Goal: Task Accomplishment & Management: Manage account settings

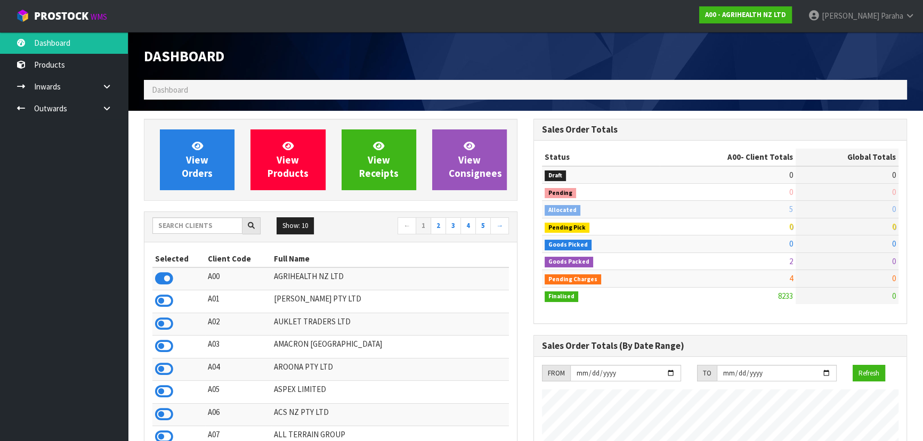
scroll to position [806, 389]
click at [214, 227] on input "text" at bounding box center [197, 225] width 90 height 17
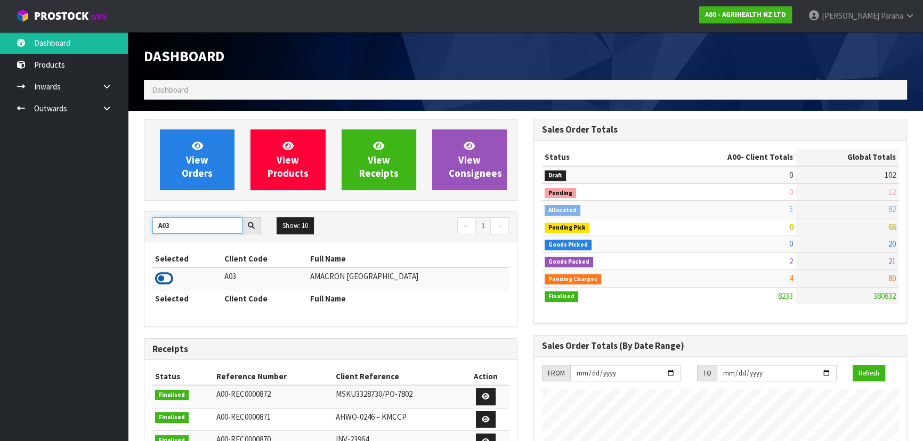
type input "A03"
click at [164, 276] on icon at bounding box center [164, 279] width 18 height 16
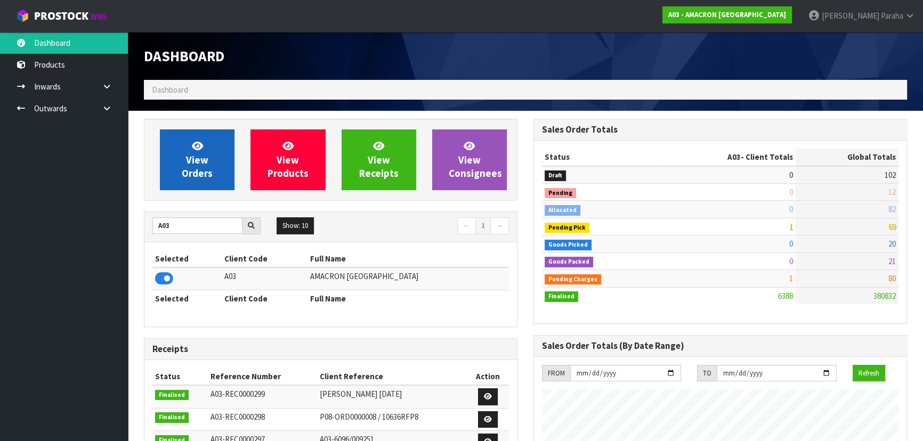
scroll to position [719, 389]
click at [170, 173] on link "View Orders" at bounding box center [197, 159] width 75 height 61
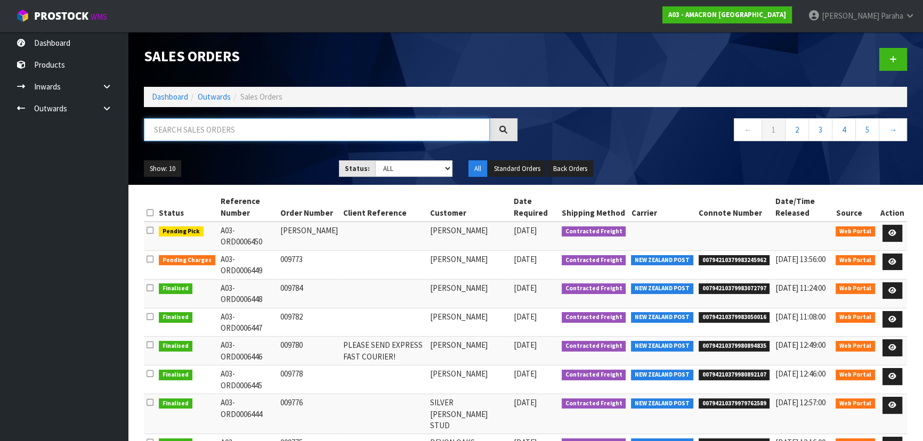
click at [216, 125] on input "text" at bounding box center [317, 129] width 346 height 23
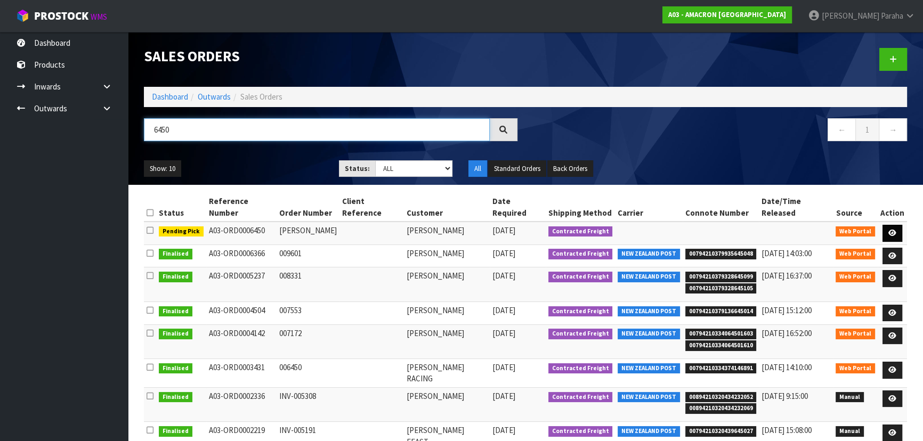
type input "6450"
click at [895, 230] on icon at bounding box center [892, 233] width 8 height 7
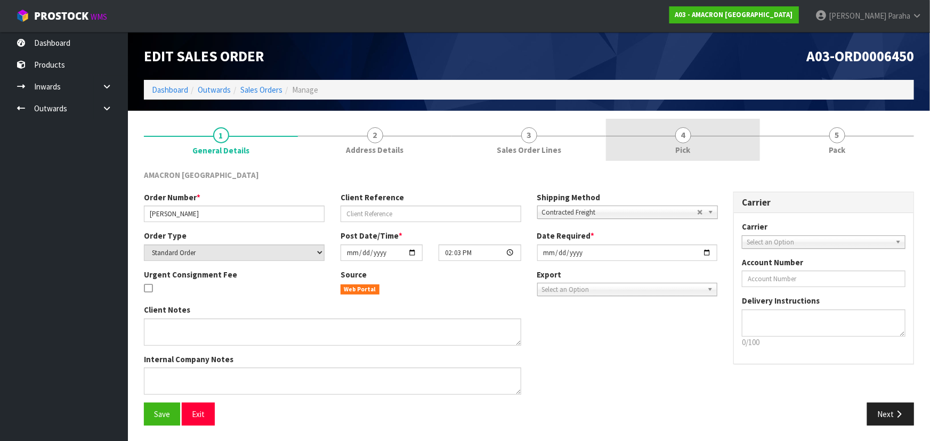
click at [684, 133] on span "4" at bounding box center [683, 135] width 16 height 16
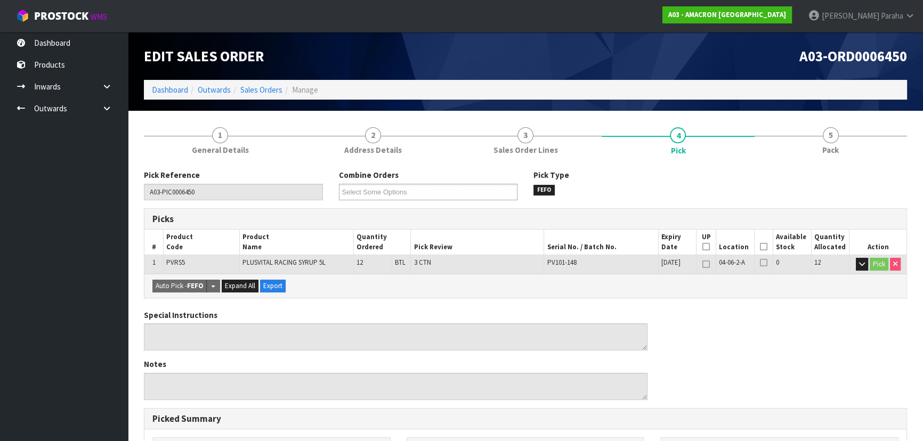
click at [766, 247] on icon at bounding box center [763, 247] width 7 height 1
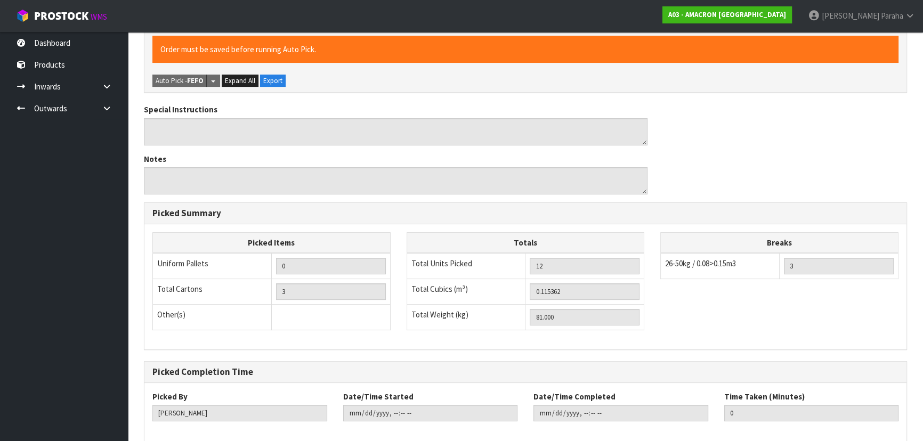
scroll to position [297, 0]
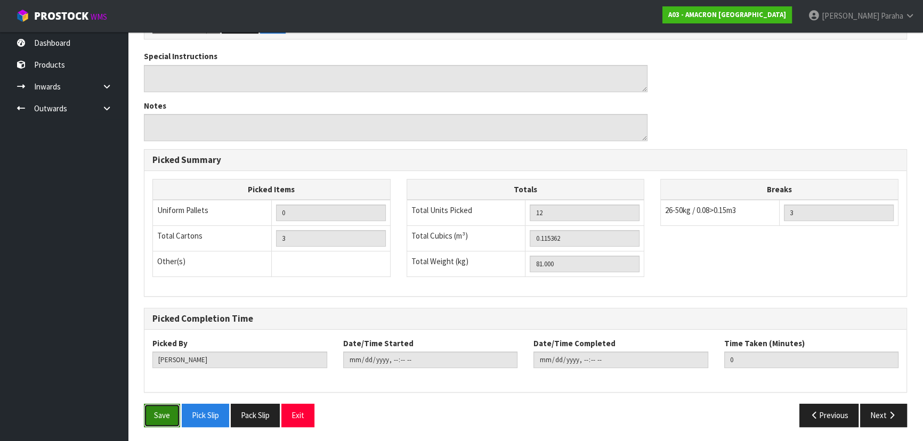
click at [154, 413] on button "Save" at bounding box center [162, 415] width 36 height 23
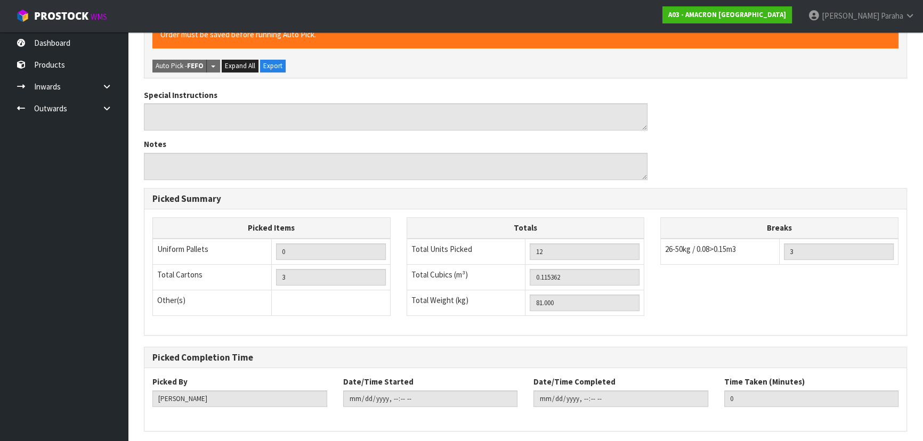
scroll to position [0, 0]
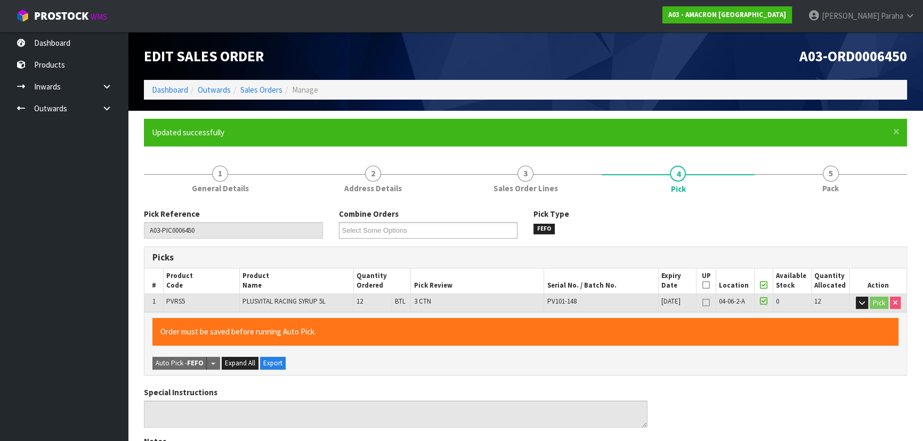
type input "[PERSON_NAME]"
type input "[DATE]T08:07:33"
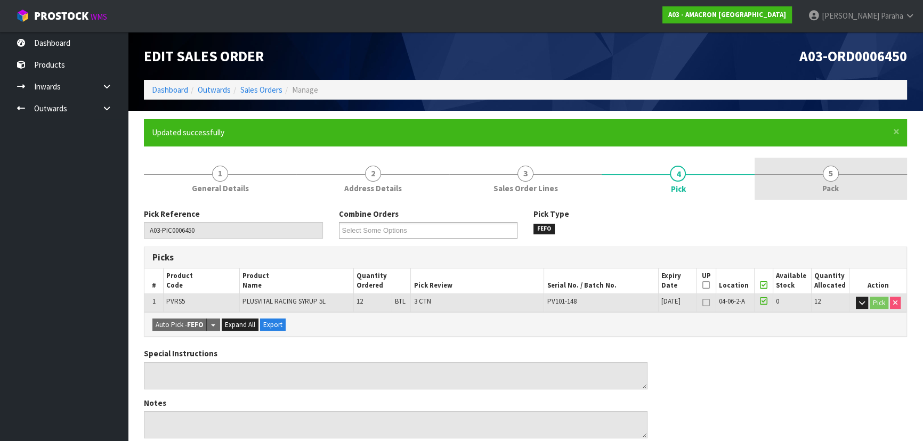
click at [828, 176] on span "5" at bounding box center [831, 174] width 16 height 16
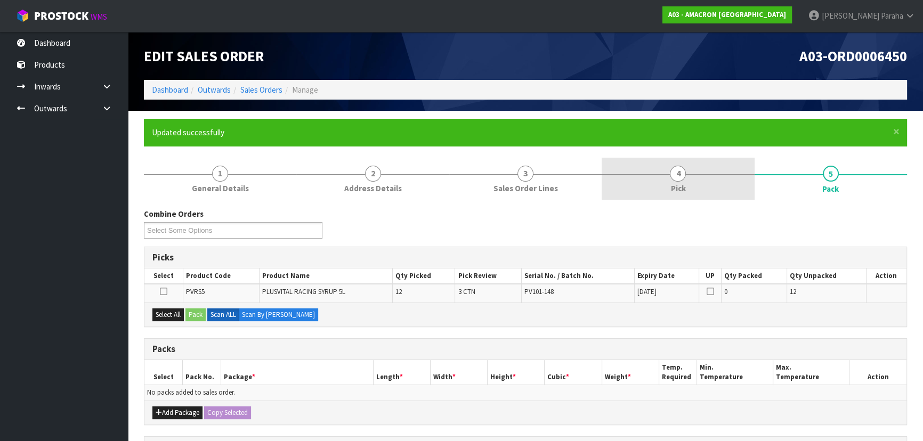
click at [685, 177] on span "4" at bounding box center [678, 174] width 16 height 16
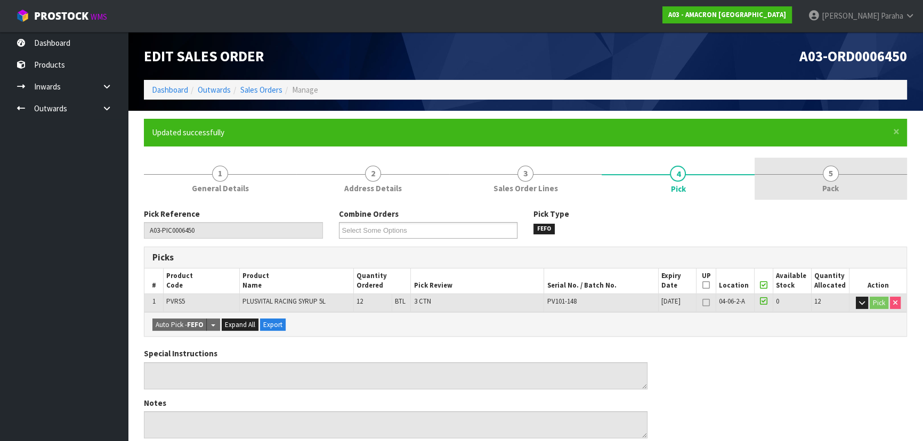
click at [834, 177] on span "5" at bounding box center [831, 174] width 16 height 16
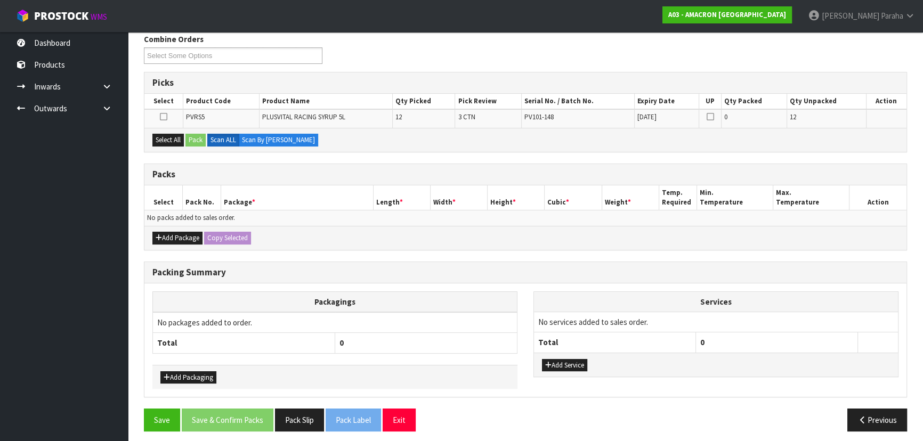
scroll to position [178, 0]
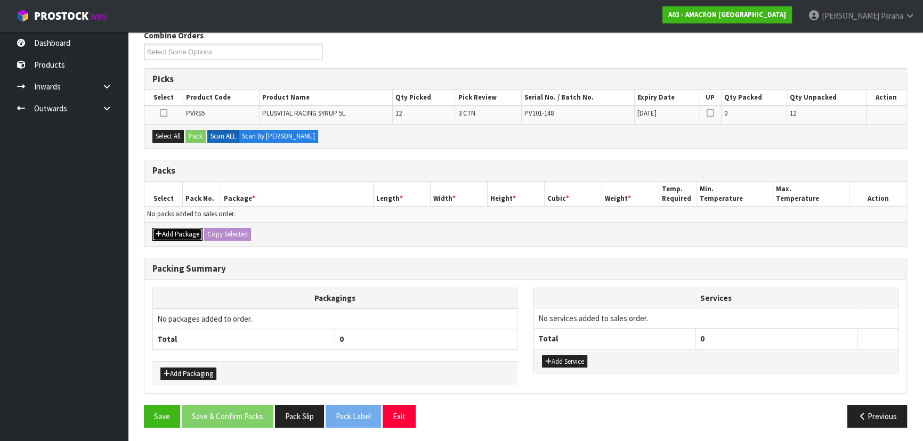
click at [175, 232] on button "Add Package" at bounding box center [177, 234] width 50 height 13
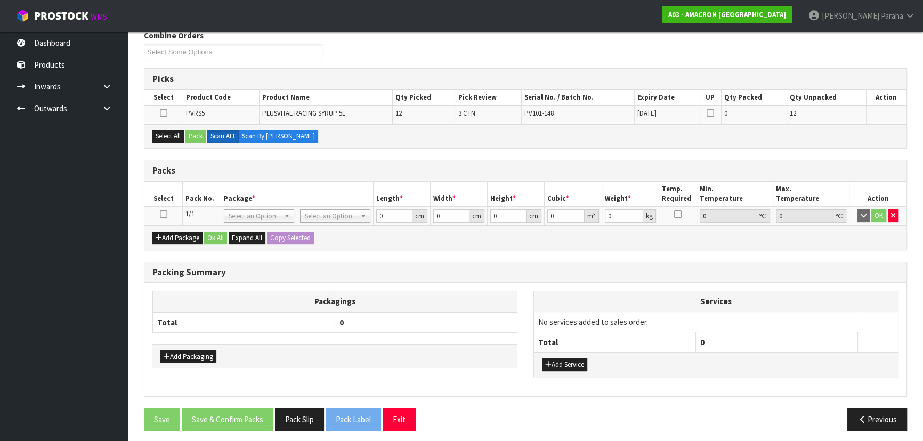
click at [163, 214] on icon at bounding box center [163, 214] width 7 height 1
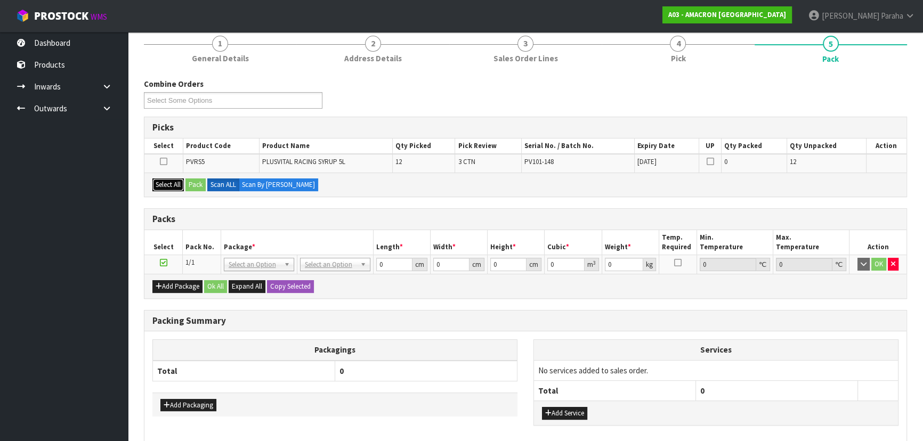
drag, startPoint x: 170, startPoint y: 185, endPoint x: 179, endPoint y: 178, distance: 11.0
click at [171, 181] on button "Select All" at bounding box center [167, 184] width 31 height 13
click at [197, 180] on button "Pack" at bounding box center [195, 184] width 20 height 13
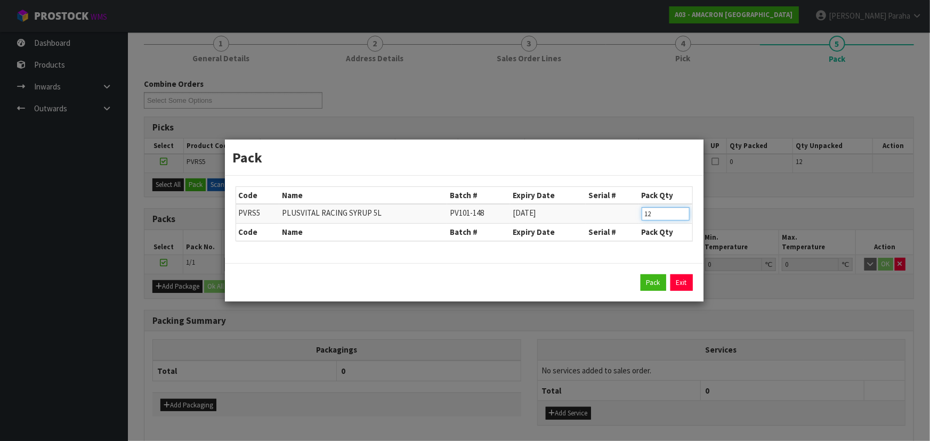
drag, startPoint x: 660, startPoint y: 213, endPoint x: 623, endPoint y: 213, distance: 36.2
click at [623, 214] on tr "PVRS5 PLUSVITAL RACING SYRUP 5L PV101-148 [DATE] 12" at bounding box center [464, 214] width 456 height 20
type input "3"
click at [652, 283] on button "Pack" at bounding box center [653, 282] width 26 height 17
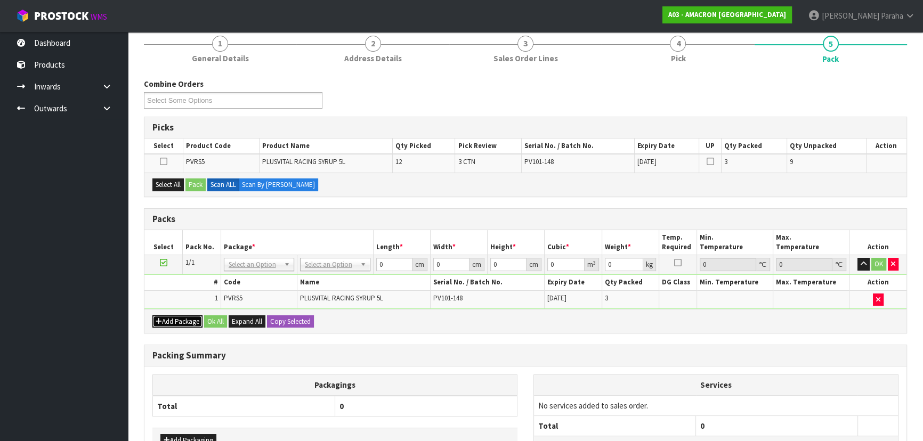
click at [184, 323] on button "Add Package" at bounding box center [177, 321] width 50 height 13
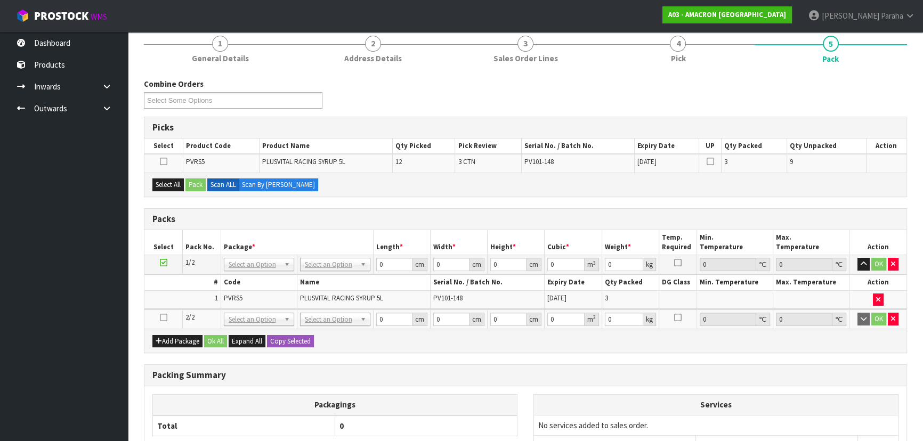
click at [161, 318] on icon at bounding box center [163, 318] width 7 height 1
click at [157, 181] on button "Select All" at bounding box center [167, 184] width 31 height 13
click at [190, 180] on button "Pack" at bounding box center [195, 184] width 20 height 13
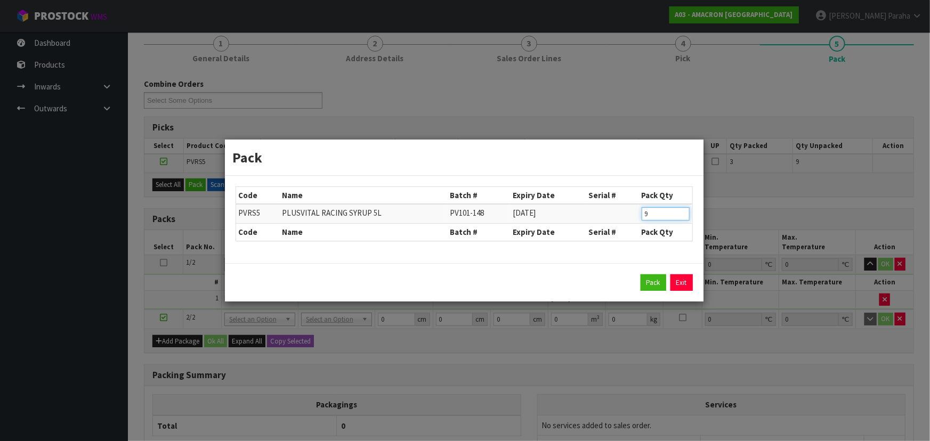
drag, startPoint x: 651, startPoint y: 213, endPoint x: 612, endPoint y: 212, distance: 39.4
click at [620, 214] on tr "PVRS5 PLUSVITAL RACING SYRUP 5L PV101-148 [DATE] 9" at bounding box center [464, 214] width 456 height 20
type input "3"
click at [655, 283] on button "Pack" at bounding box center [653, 282] width 26 height 17
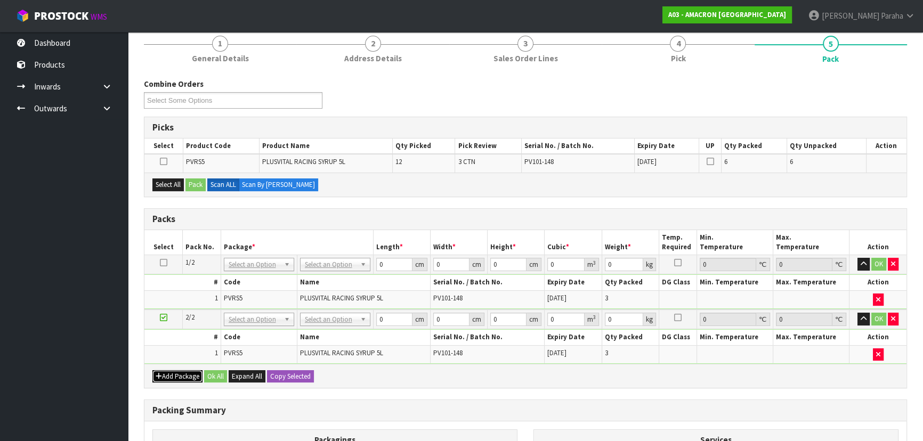
click at [165, 375] on button "Add Package" at bounding box center [177, 376] width 50 height 13
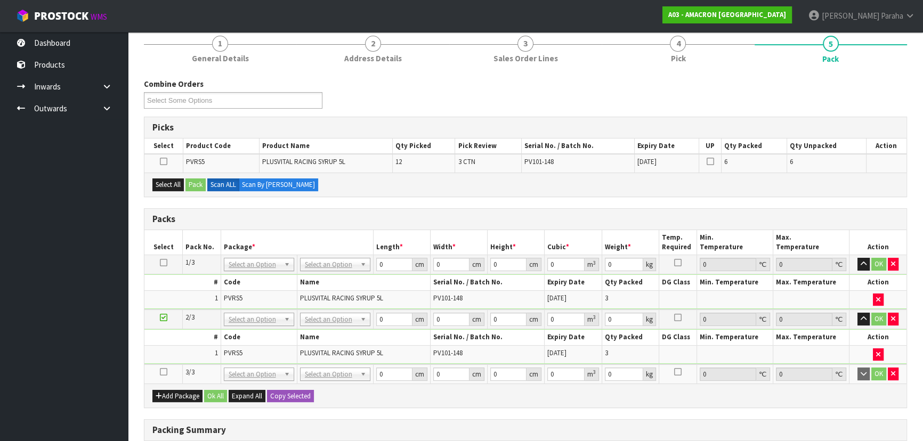
click at [165, 372] on icon at bounding box center [163, 372] width 7 height 1
click at [166, 180] on button "Select All" at bounding box center [167, 184] width 31 height 13
click at [190, 181] on button "Pack" at bounding box center [195, 184] width 20 height 13
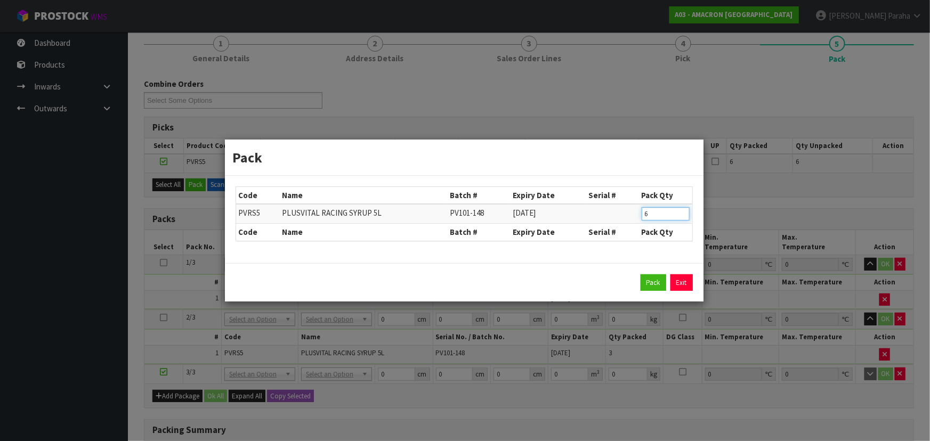
drag, startPoint x: 651, startPoint y: 212, endPoint x: 639, endPoint y: 216, distance: 12.5
click at [639, 216] on td "6" at bounding box center [665, 214] width 53 height 20
type input "3"
click at [655, 279] on button "Pack" at bounding box center [653, 282] width 26 height 17
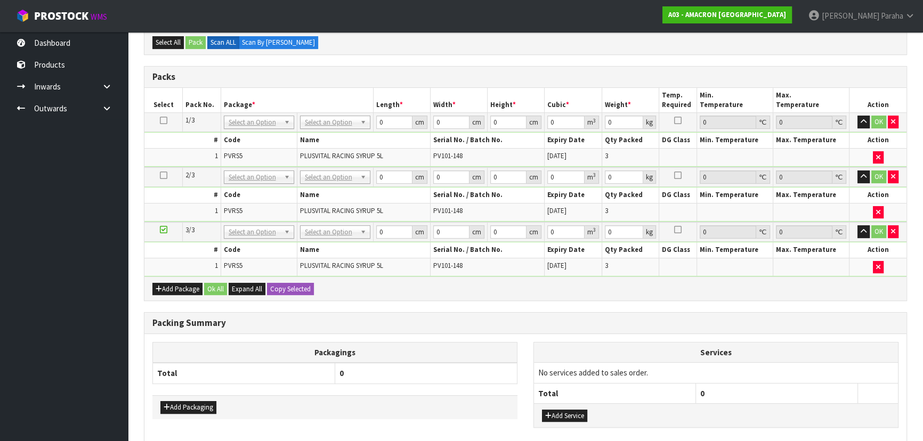
scroll to position [275, 0]
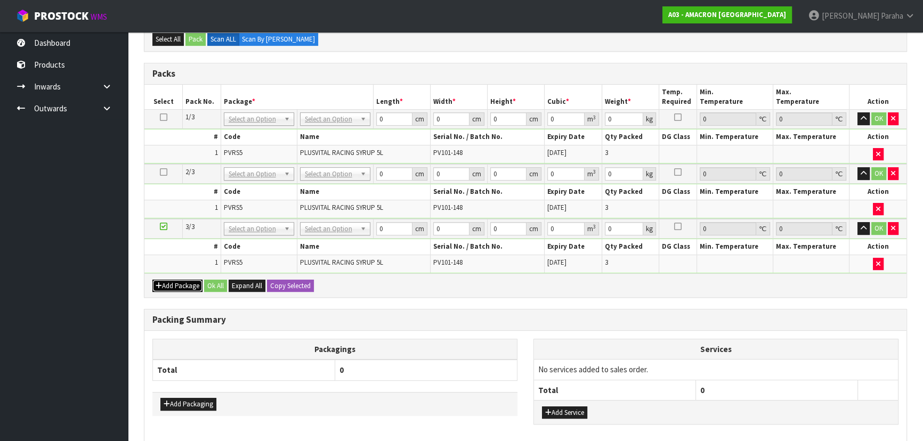
click at [185, 281] on button "Add Package" at bounding box center [177, 286] width 50 height 13
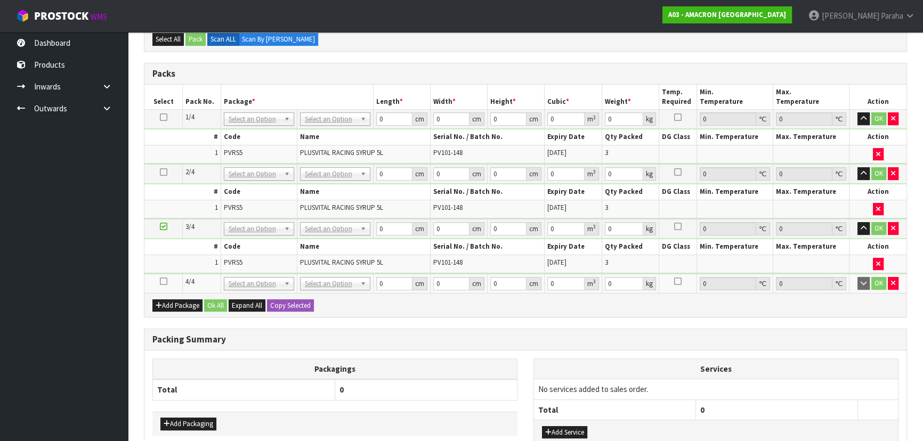
click at [160, 281] on icon at bounding box center [163, 281] width 7 height 1
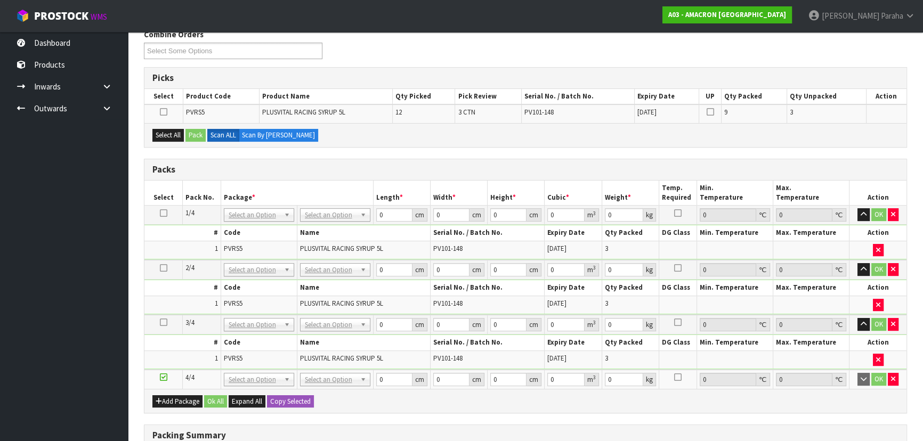
scroll to position [178, 0]
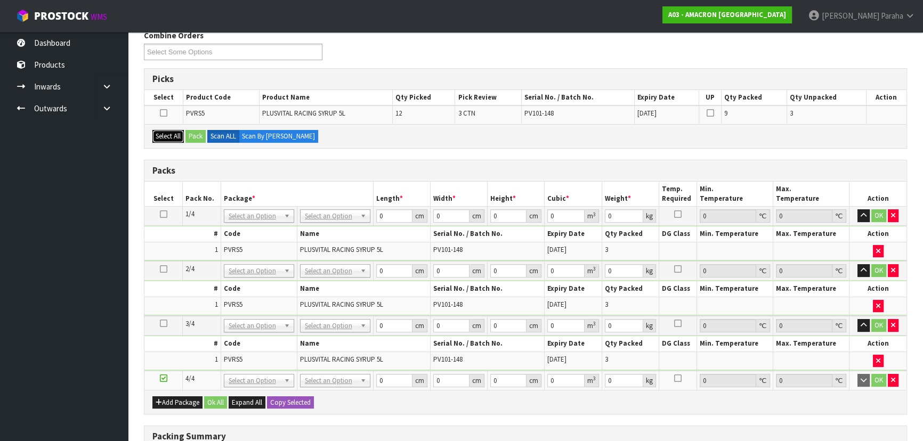
click at [158, 133] on button "Select All" at bounding box center [167, 136] width 31 height 13
click at [193, 140] on button "Pack" at bounding box center [195, 136] width 20 height 13
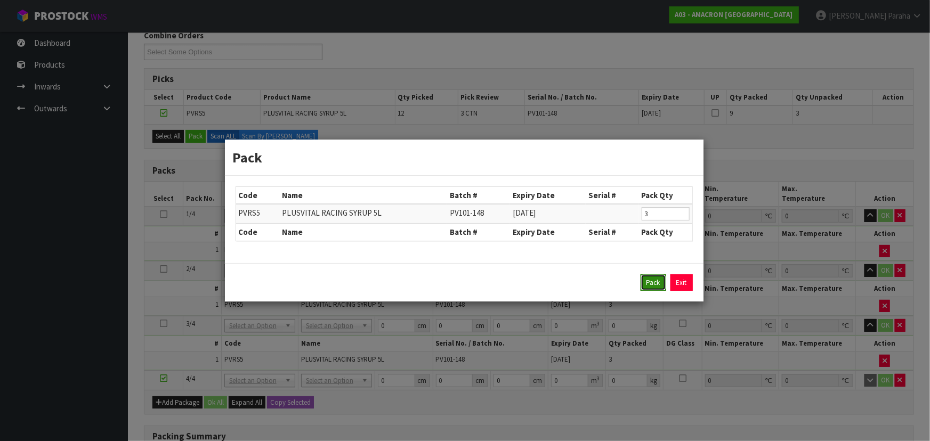
click at [645, 280] on button "Pack" at bounding box center [653, 282] width 26 height 17
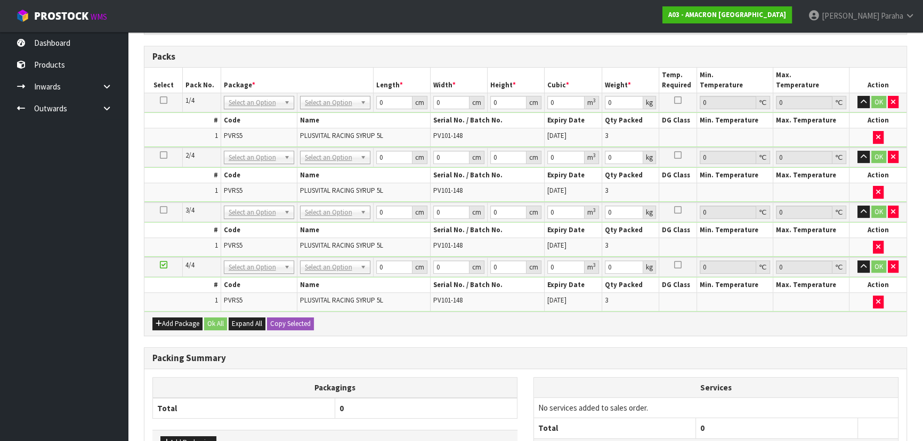
scroll to position [275, 0]
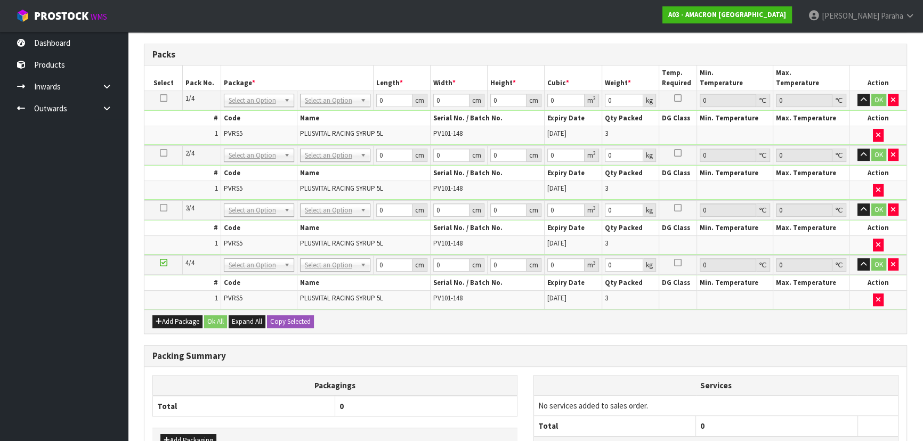
click at [164, 98] on icon at bounding box center [163, 98] width 7 height 1
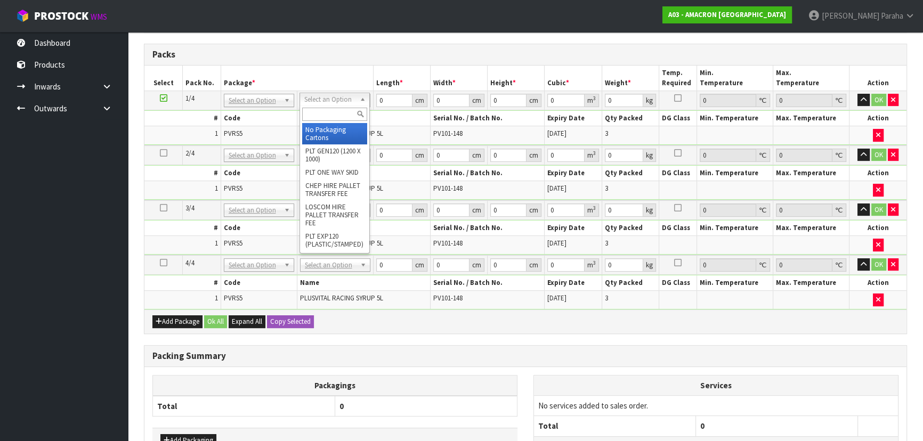
click at [345, 111] on input "text" at bounding box center [334, 114] width 65 height 13
type input "CTN5"
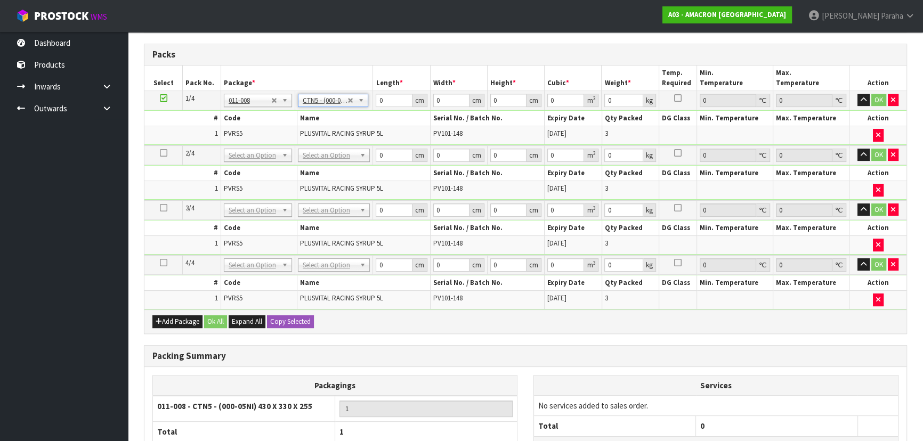
type input "43"
type input "33"
type input "25.5"
type input "0.036185"
type input "19.7"
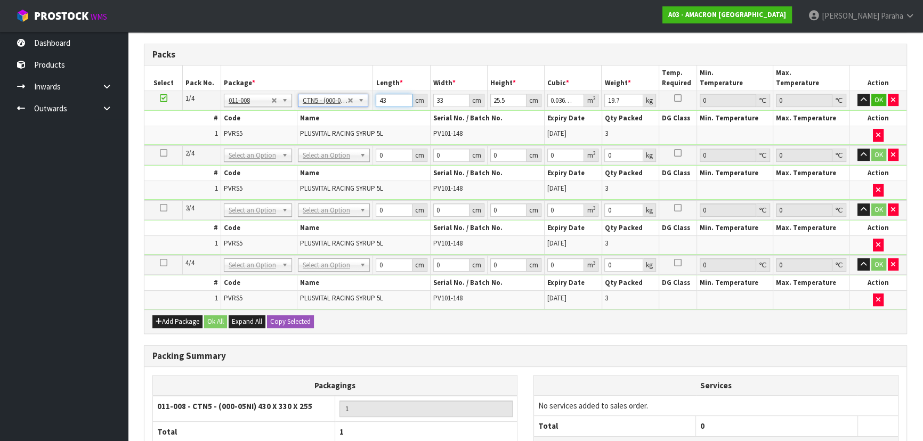
click at [388, 102] on input "43" at bounding box center [394, 100] width 36 height 13
type input "4"
type input "0.003366"
type input "0"
type input "3"
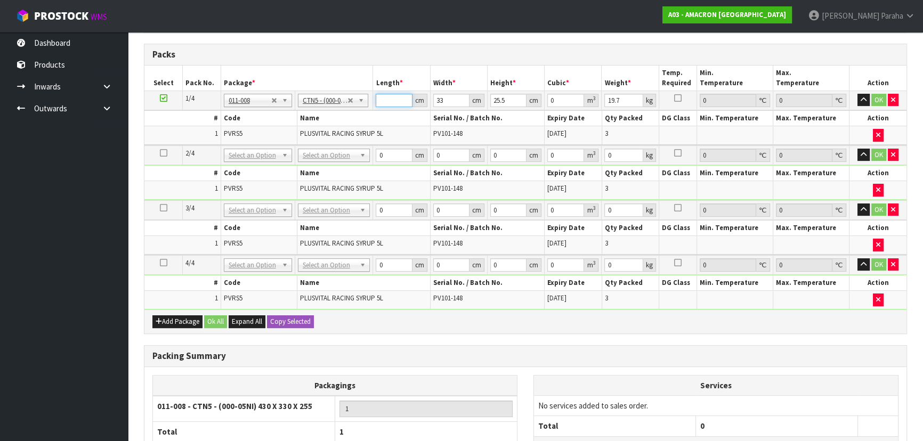
type input "0.002525"
type input "34"
type input "0.028611"
type input "34"
type input "2"
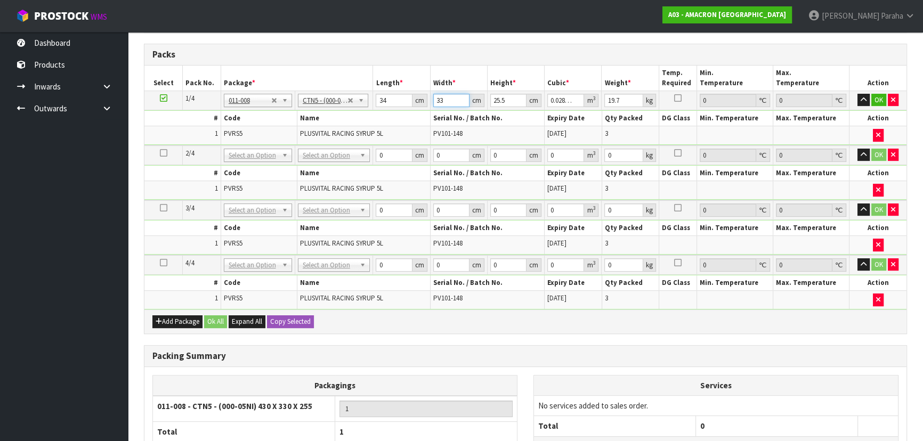
type input "0.001734"
type input "28"
type input "0.024276"
type input "28"
type input "4"
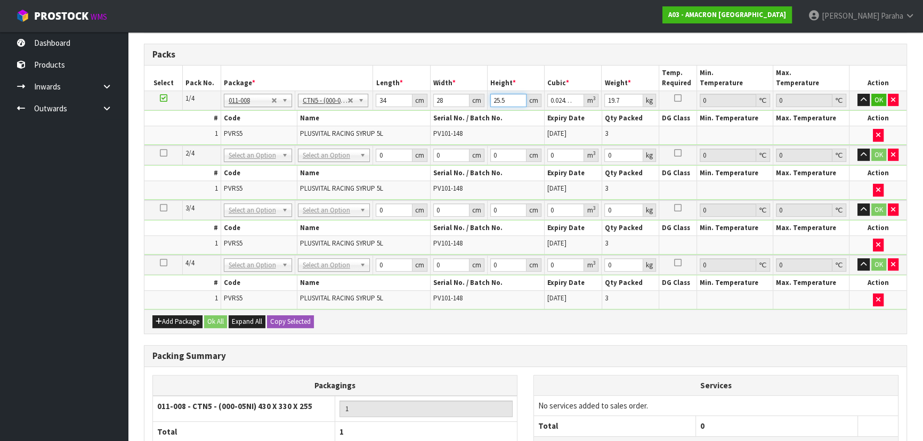
type input "0.003808"
type input "44"
type input "0.041888"
type input "44"
type input "20"
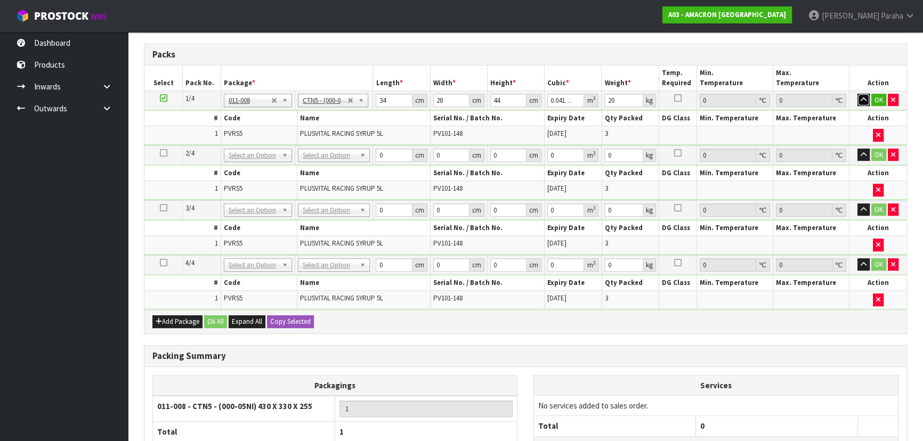
click at [857, 94] on button "button" at bounding box center [863, 100] width 12 height 13
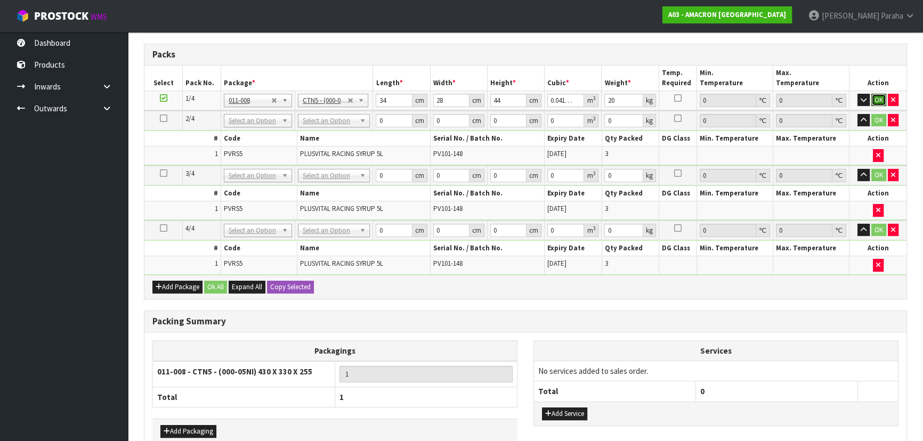
click button "OK" at bounding box center [878, 100] width 15 height 13
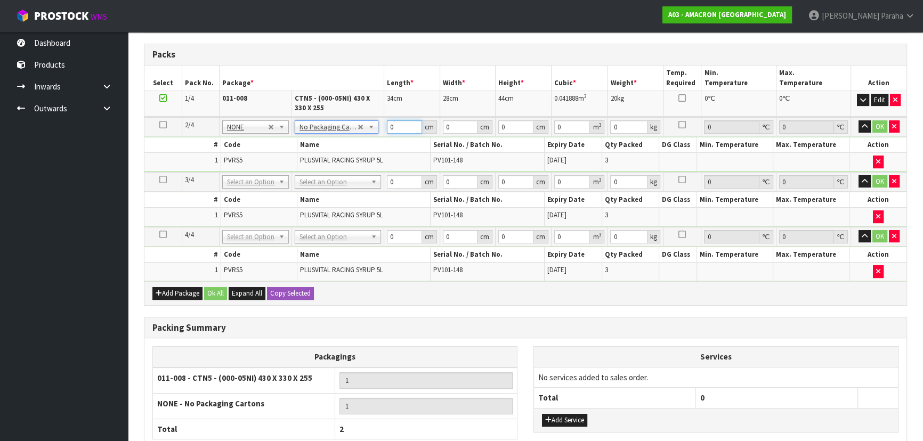
click at [395, 128] on input "0" at bounding box center [404, 126] width 35 height 13
type input "40"
type input "30"
type input "3"
type input "0.0036"
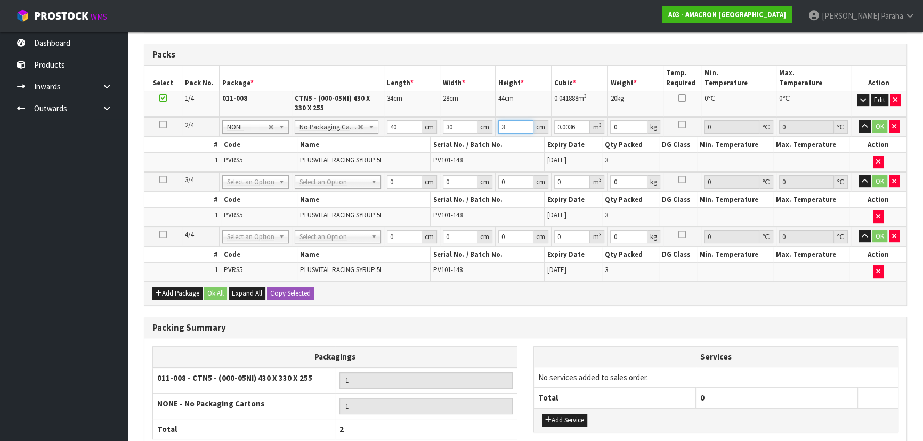
type input "34"
type input "0.0408"
type input "34"
type input "20"
click at [164, 125] on icon at bounding box center [162, 125] width 7 height 1
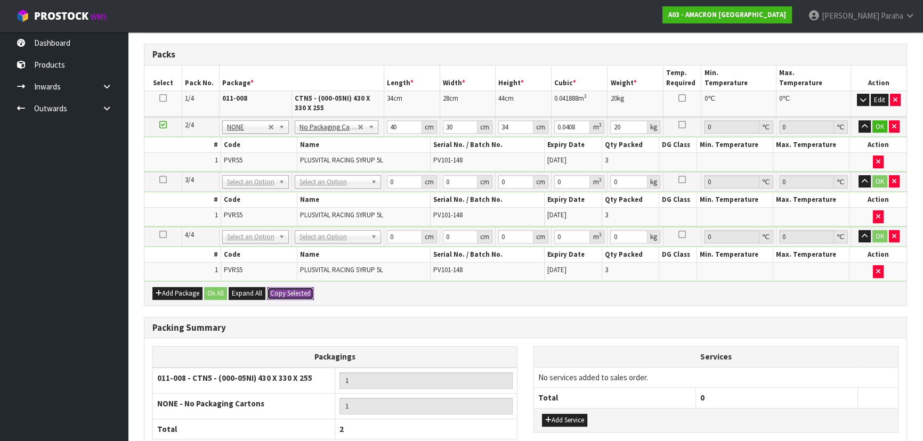
click at [288, 292] on button "Copy Selected" at bounding box center [290, 293] width 47 height 13
type input "40"
type input "30"
type input "34"
type input "0.0408"
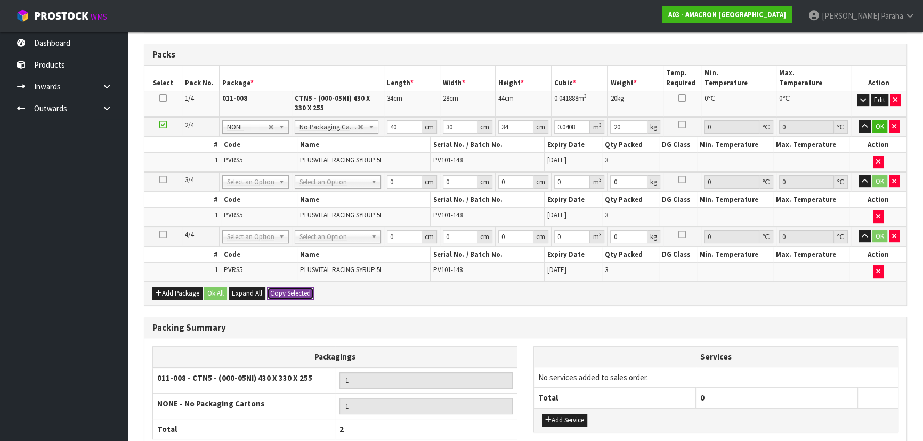
type input "20"
type input "40"
type input "30"
type input "34"
type input "0.0408"
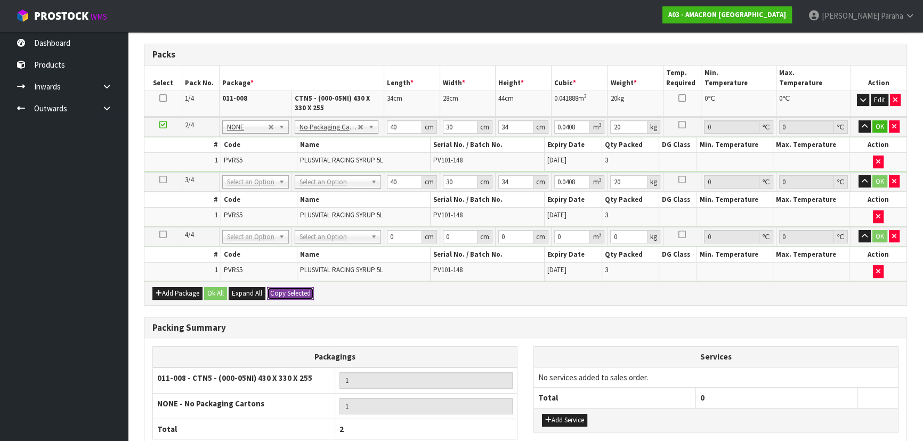
type input "20"
type input "4"
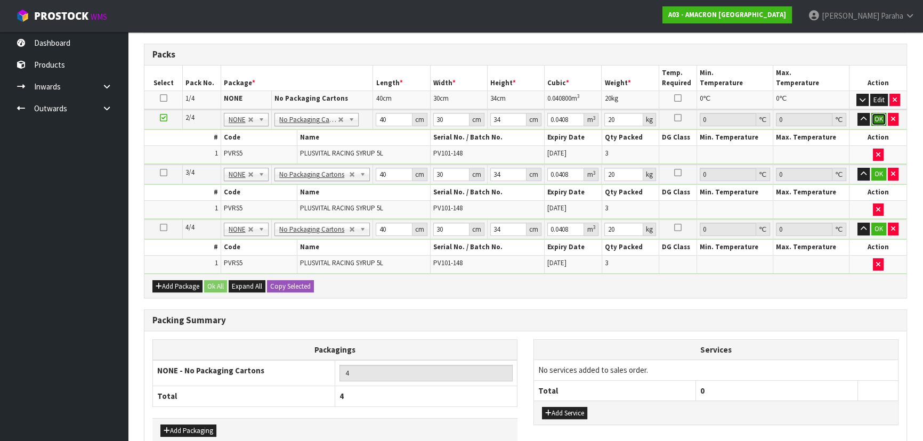
click at [878, 120] on button "OK" at bounding box center [878, 119] width 15 height 13
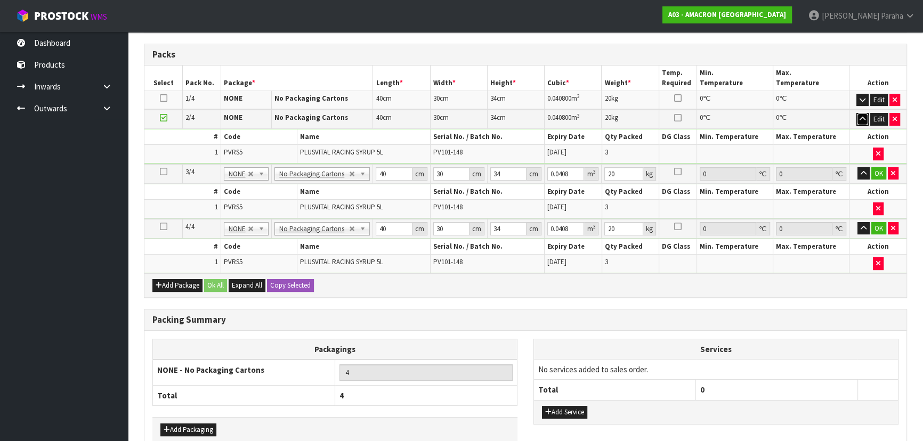
click at [859, 117] on icon "button" at bounding box center [862, 119] width 6 height 7
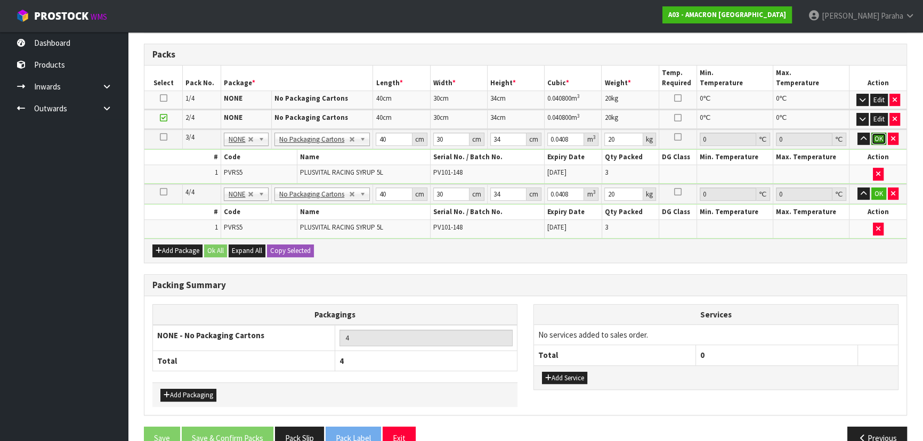
click at [878, 142] on button "OK" at bounding box center [878, 139] width 15 height 13
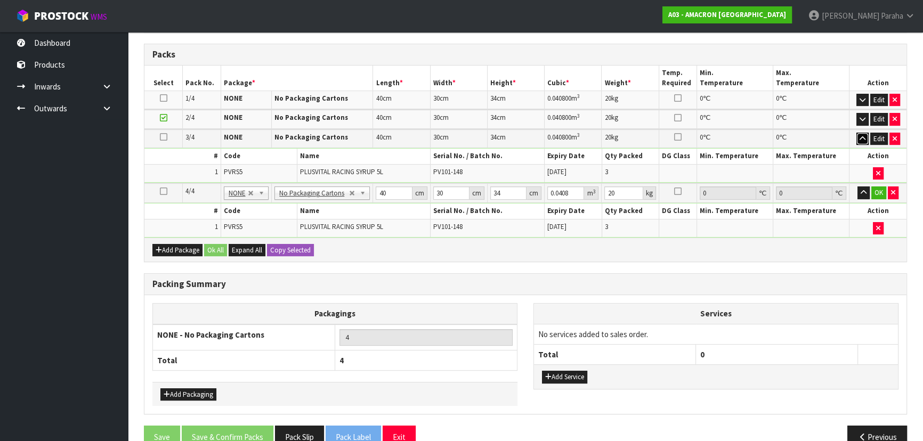
click at [864, 140] on icon "button" at bounding box center [862, 138] width 6 height 7
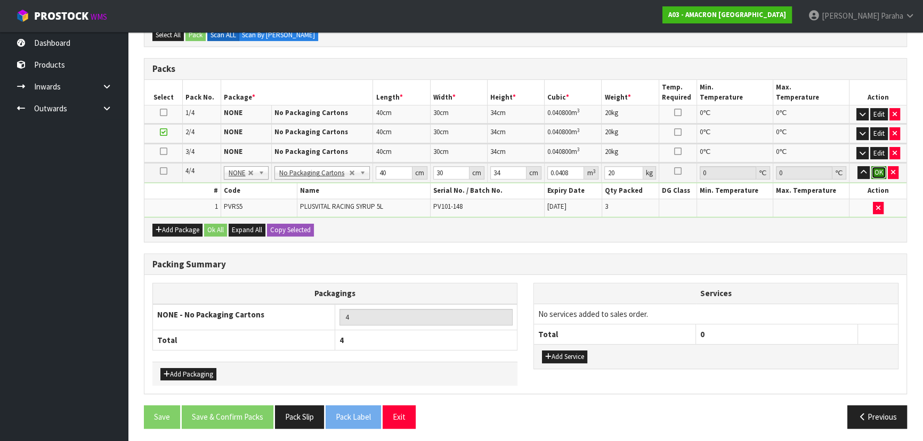
click at [879, 167] on button "OK" at bounding box center [878, 172] width 15 height 13
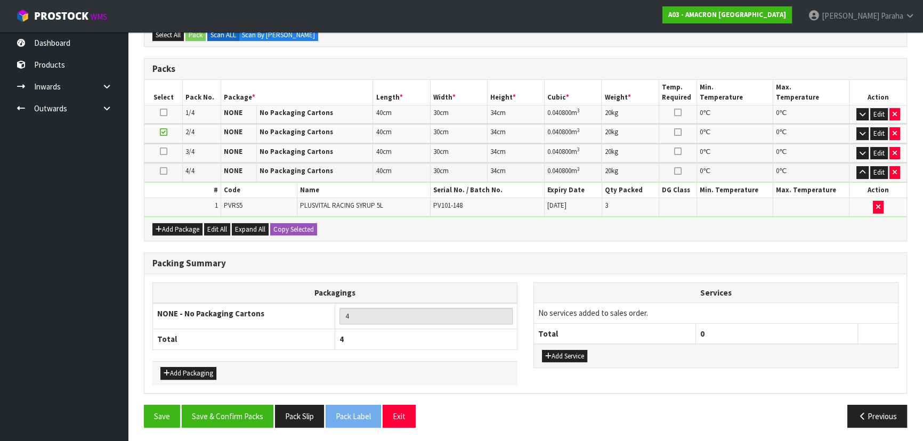
scroll to position [261, 0]
click at [865, 171] on icon "button" at bounding box center [862, 172] width 6 height 7
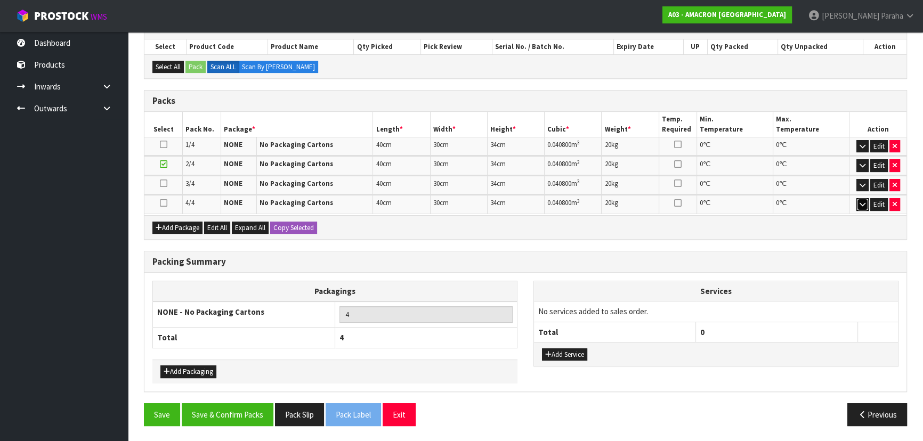
scroll to position [226, 0]
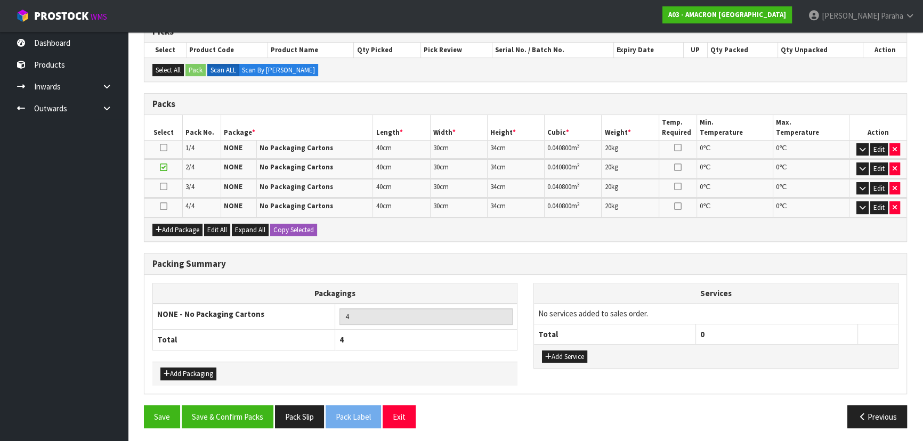
click at [161, 148] on icon at bounding box center [163, 148] width 7 height 1
click at [881, 146] on button "Edit" at bounding box center [879, 149] width 18 height 13
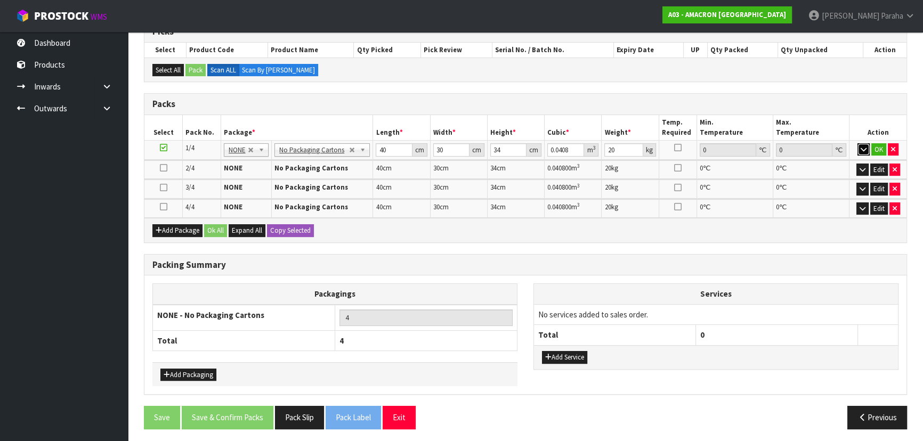
click at [865, 149] on icon "button" at bounding box center [863, 149] width 6 height 7
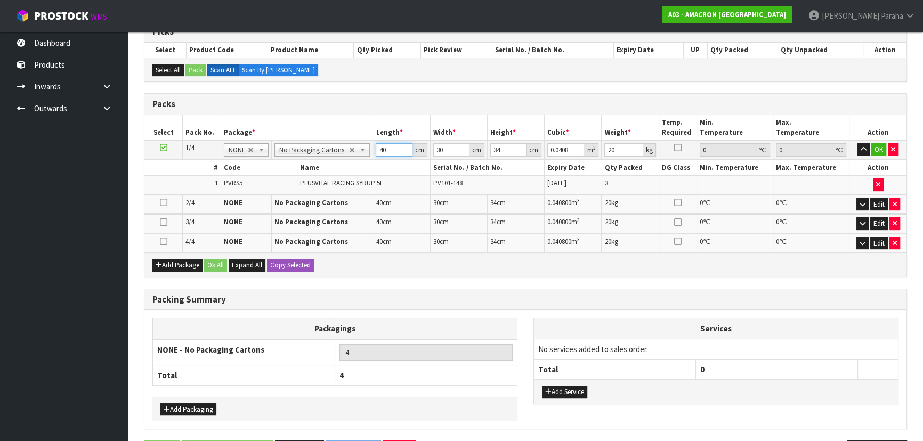
click at [393, 146] on input "40" at bounding box center [394, 149] width 36 height 13
type input "4"
type input "0.00408"
type input "0"
type input "3"
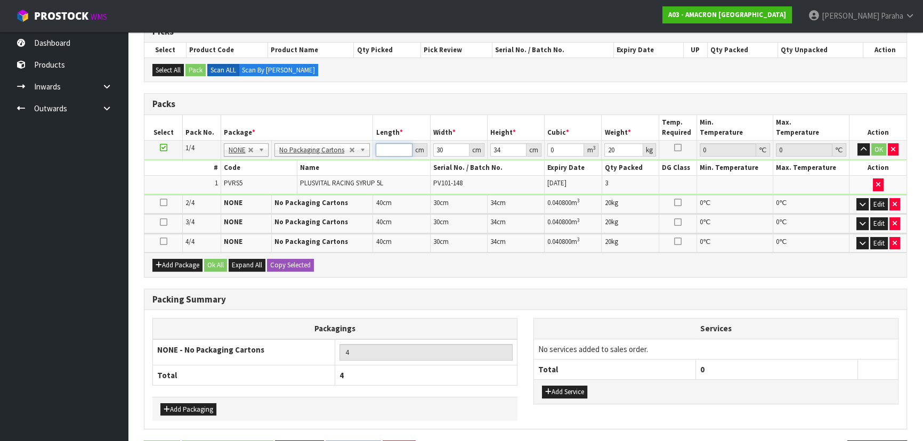
type input "0.00306"
type input "34"
type input "0.03468"
type input "34"
type input "2"
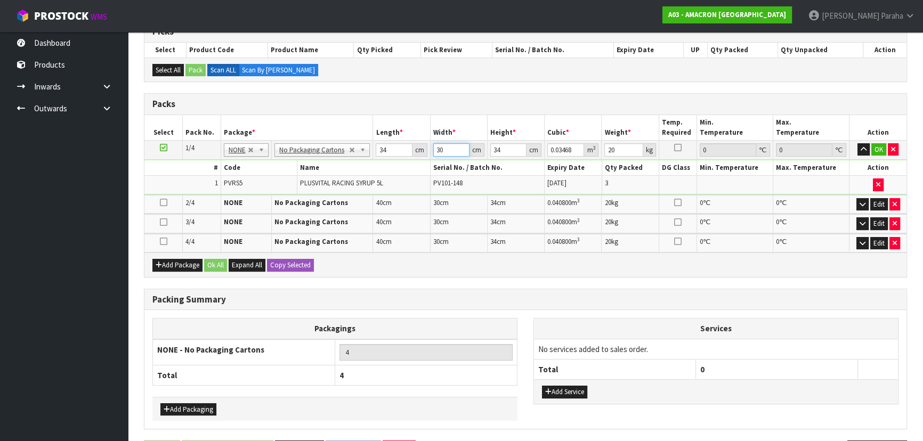
type input "0.002312"
type input "28"
type input "0.032368"
type input "28"
type input "4"
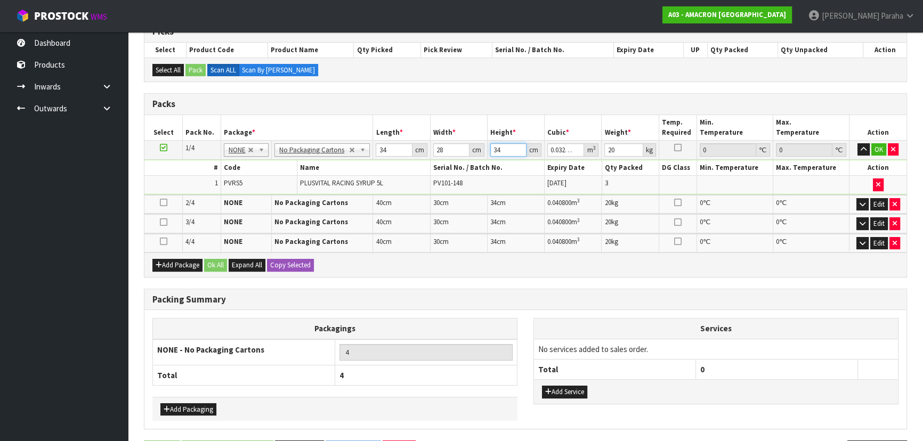
type input "0.003808"
type input "44"
type input "0.041888"
type input "44"
click at [879, 149] on button "OK" at bounding box center [878, 149] width 15 height 13
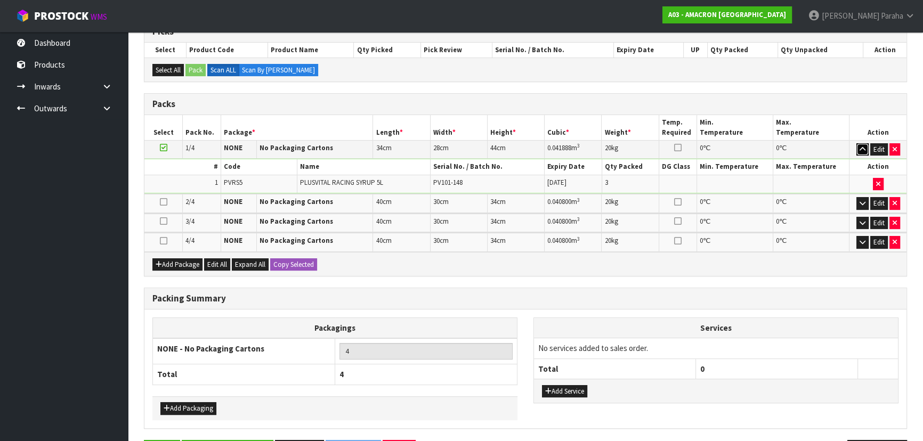
click at [859, 149] on icon "button" at bounding box center [862, 149] width 6 height 7
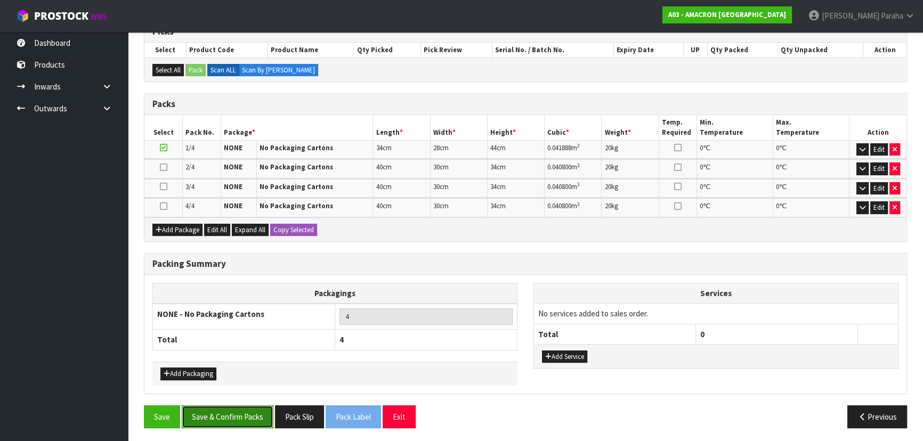
click at [240, 414] on button "Save & Confirm Packs" at bounding box center [228, 416] width 92 height 23
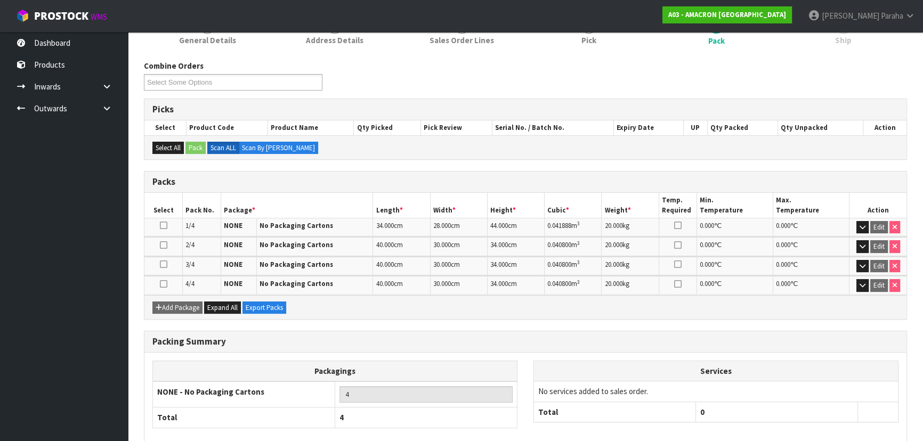
scroll to position [202, 0]
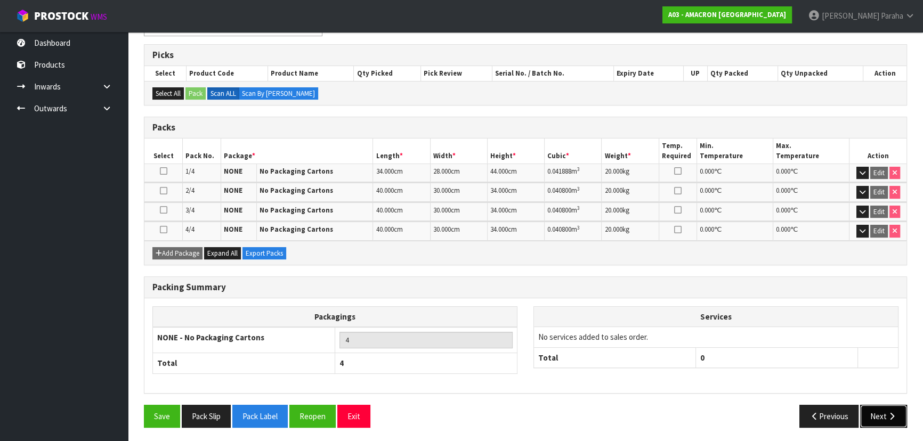
click at [887, 412] on icon "button" at bounding box center [892, 416] width 10 height 8
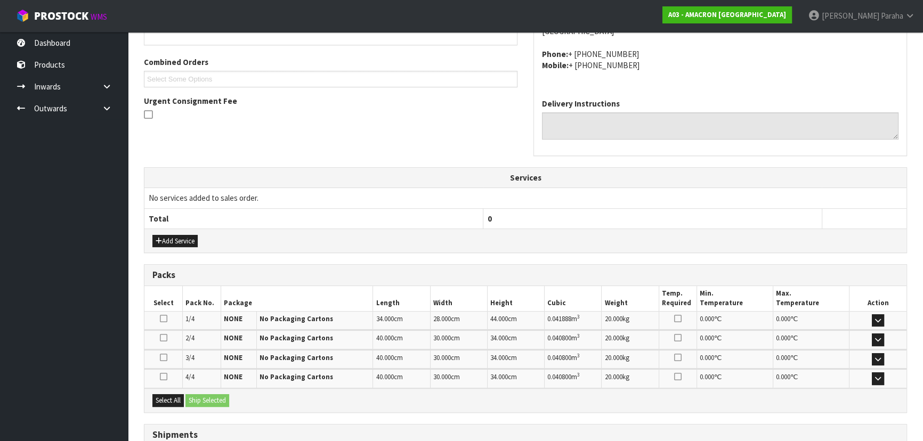
scroll to position [339, 0]
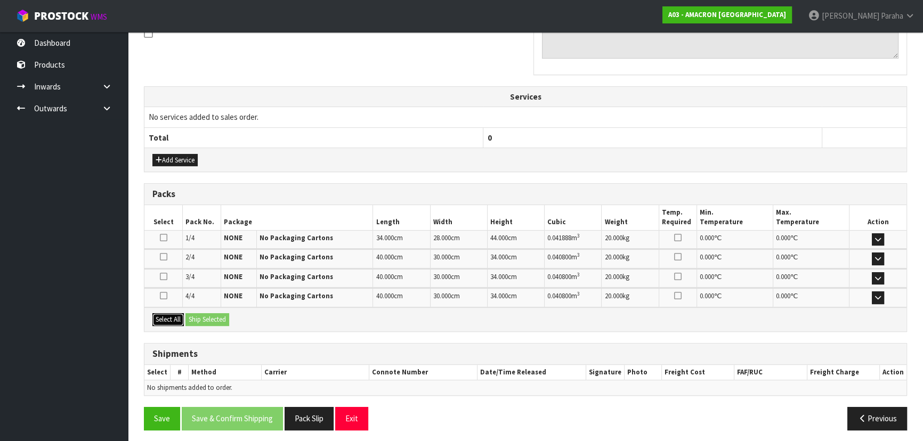
click at [168, 319] on button "Select All" at bounding box center [167, 319] width 31 height 13
click at [200, 316] on button "Ship Selected" at bounding box center [207, 319] width 44 height 13
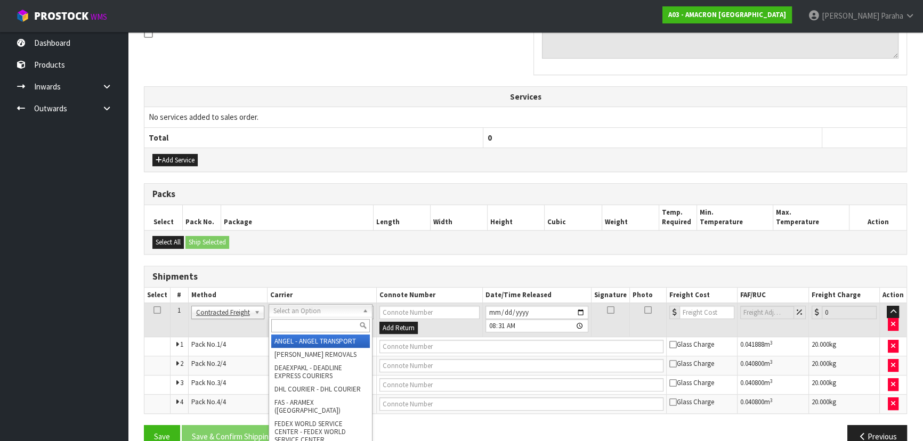
click at [288, 326] on input "text" at bounding box center [320, 325] width 99 height 13
type input "NZP"
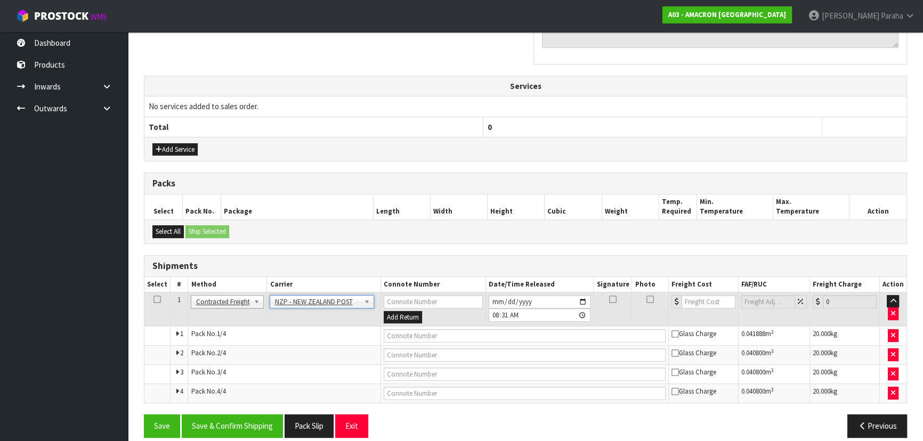
scroll to position [360, 0]
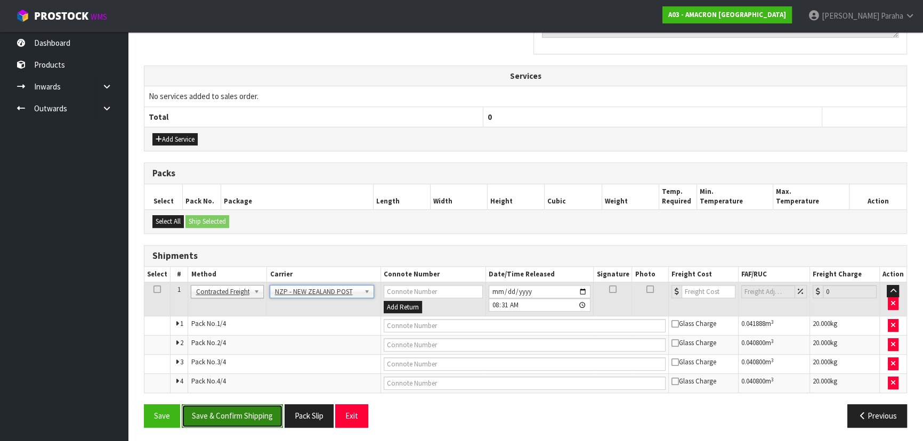
click at [257, 414] on button "Save & Confirm Shipping" at bounding box center [232, 415] width 101 height 23
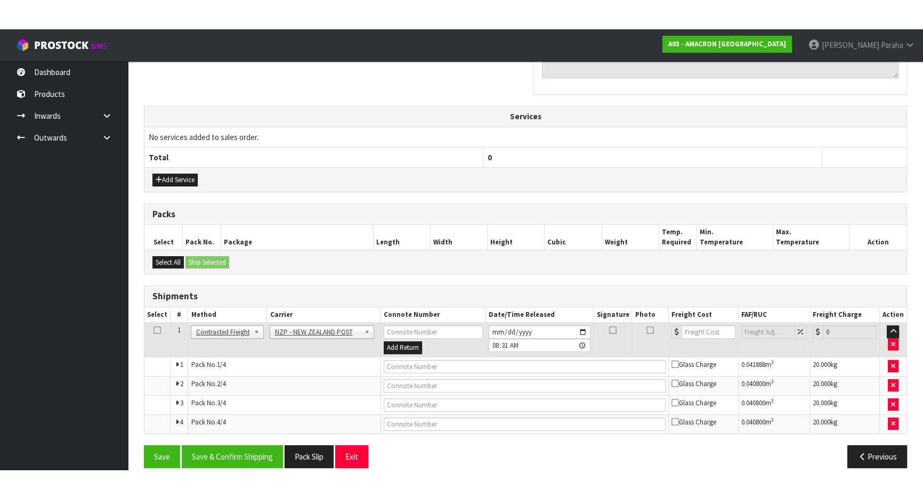
scroll to position [0, 0]
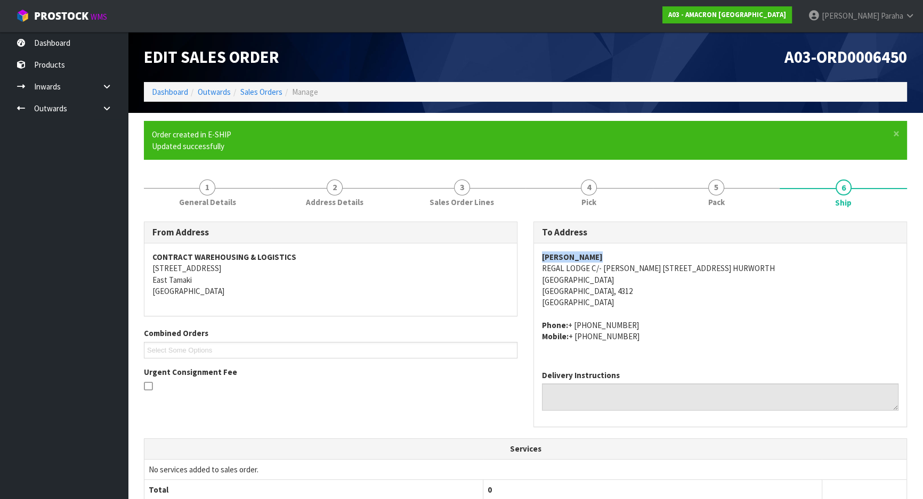
drag, startPoint x: 604, startPoint y: 255, endPoint x: 533, endPoint y: 258, distance: 71.4
click at [534, 258] on div "[PERSON_NAME] REGAL LODGE C/- [PERSON_NAME] [STREET_ADDRESS] Phone: + [PHONE_NU…" at bounding box center [720, 302] width 372 height 118
copy strong "[PERSON_NAME]"
drag, startPoint x: 783, startPoint y: 266, endPoint x: 540, endPoint y: 273, distance: 243.6
click at [540, 273] on div "[PERSON_NAME] REGAL LODGE C/- [PERSON_NAME] [STREET_ADDRESS] Phone: + [PHONE_NU…" at bounding box center [720, 302] width 372 height 118
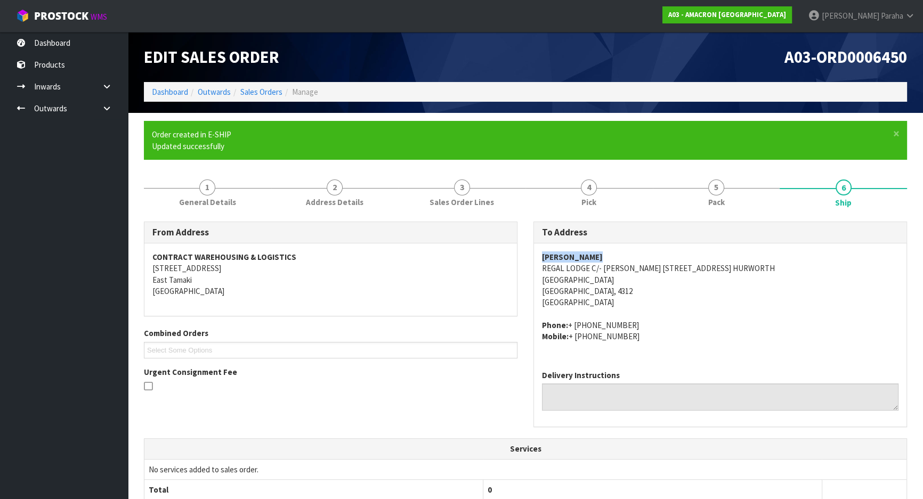
copy address "REGAL LODGE C/- [PERSON_NAME] [STREET_ADDRESS] HURWORTH"
click at [640, 271] on address "[PERSON_NAME] REGAL LODGE C/- [PERSON_NAME] [STREET_ADDRESS]" at bounding box center [720, 279] width 356 height 57
click at [653, 269] on address "[PERSON_NAME] REGAL LODGE C/- [PERSON_NAME] [STREET_ADDRESS]" at bounding box center [720, 279] width 356 height 57
drag, startPoint x: 652, startPoint y: 268, endPoint x: 542, endPoint y: 270, distance: 109.2
click at [542, 270] on address "[PERSON_NAME] REGAL LODGE C/- [PERSON_NAME] [STREET_ADDRESS]" at bounding box center [720, 279] width 356 height 57
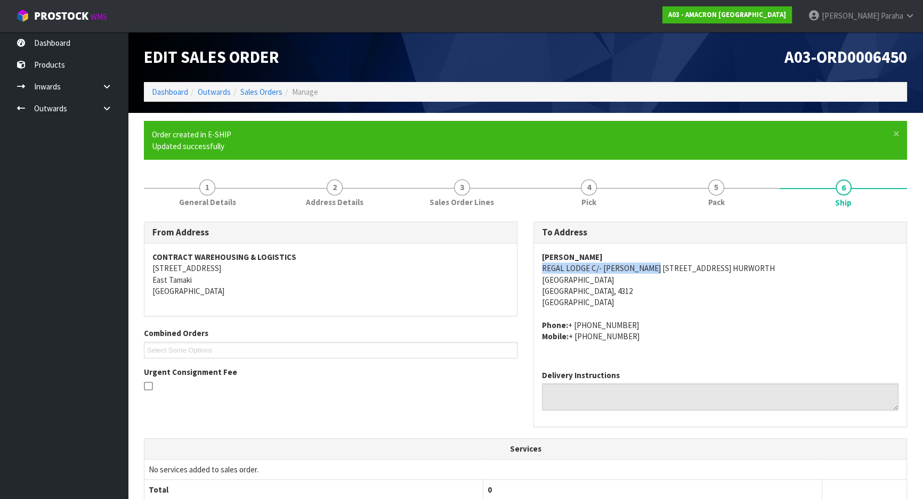
copy address "REGAL LODGE C/- [PERSON_NAME]"
click at [637, 327] on address "Phone: + [PHONE_NUMBER] Mobile: + [PHONE_NUMBER]" at bounding box center [720, 331] width 356 height 23
drag, startPoint x: 618, startPoint y: 324, endPoint x: 568, endPoint y: 329, distance: 50.3
click at [568, 329] on address "Phone: + [PHONE_NUMBER] Mobile: + [PHONE_NUMBER]" at bounding box center [720, 331] width 356 height 23
copy address "+ [PHONE_NUMBER]"
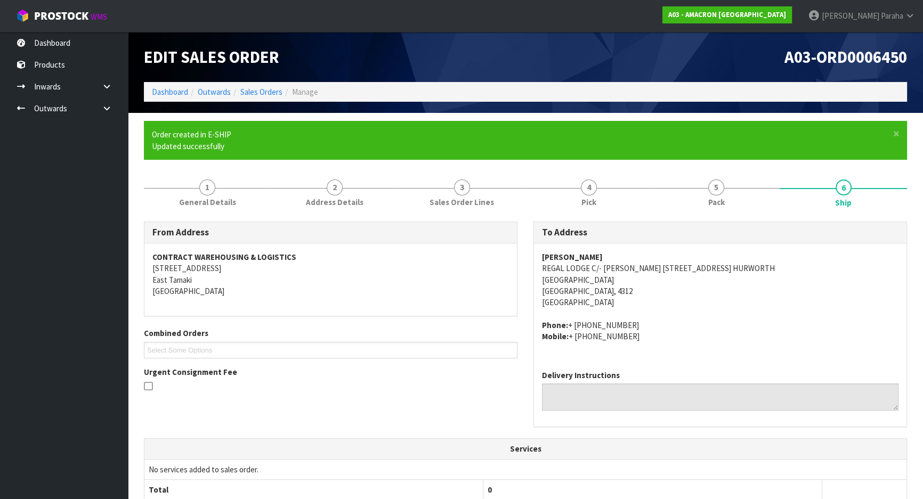
click at [777, 266] on address "[PERSON_NAME] REGAL LODGE C/- [PERSON_NAME] [STREET_ADDRESS]" at bounding box center [720, 279] width 356 height 57
drag, startPoint x: 771, startPoint y: 268, endPoint x: 655, endPoint y: 270, distance: 115.6
click at [655, 270] on address "[PERSON_NAME] REGAL LODGE C/- [PERSON_NAME] [STREET_ADDRESS]" at bounding box center [720, 279] width 356 height 57
copy address "[STREET_ADDRESS]"
click at [737, 283] on address "[PERSON_NAME] REGAL LODGE C/- [PERSON_NAME] [STREET_ADDRESS]" at bounding box center [720, 279] width 356 height 57
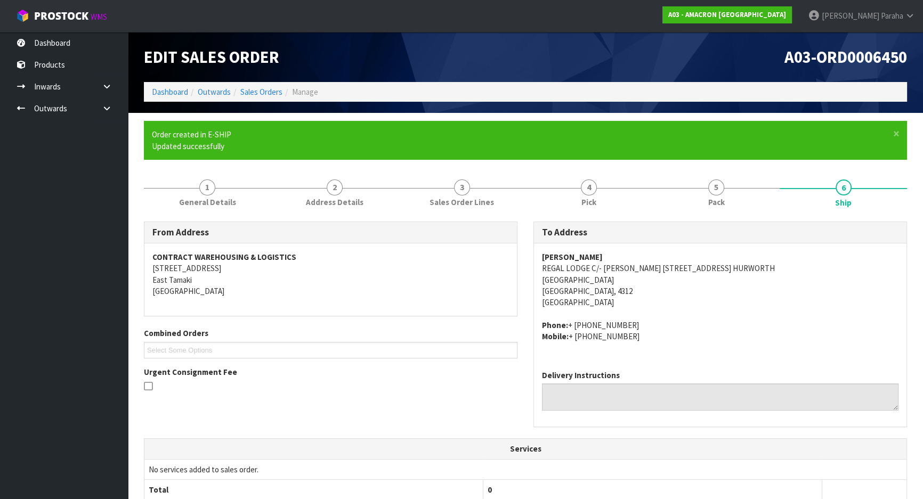
drag, startPoint x: 655, startPoint y: 269, endPoint x: 780, endPoint y: 265, distance: 124.7
click at [780, 265] on address "[PERSON_NAME] REGAL LODGE C/- [PERSON_NAME] [STREET_ADDRESS]" at bounding box center [720, 279] width 356 height 57
copy address "[STREET_ADDRESS]"
click at [571, 281] on address "[PERSON_NAME] REGAL LODGE C/- [PERSON_NAME] [STREET_ADDRESS]" at bounding box center [720, 279] width 356 height 57
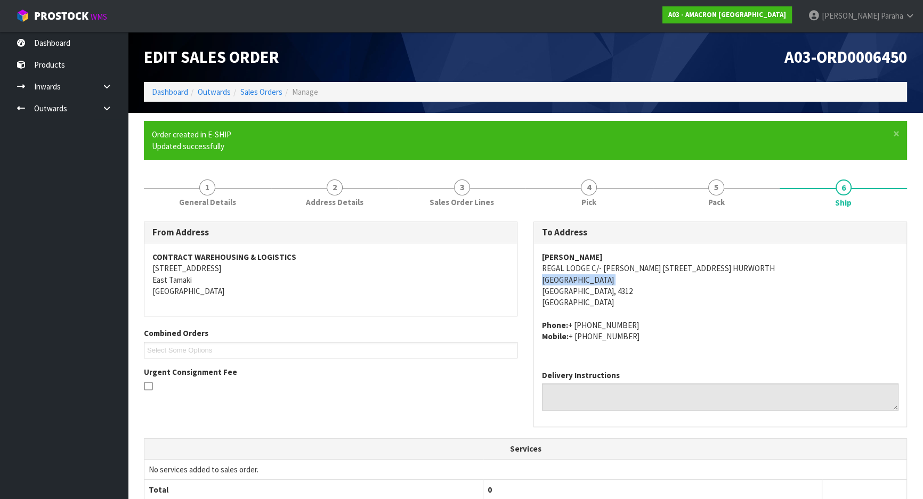
click at [571, 281] on address "[PERSON_NAME] REGAL LODGE C/- [PERSON_NAME] [STREET_ADDRESS]" at bounding box center [720, 279] width 356 height 57
copy address "[GEOGRAPHIC_DATA]"
click at [574, 252] on strong "[PERSON_NAME]" at bounding box center [572, 257] width 61 height 10
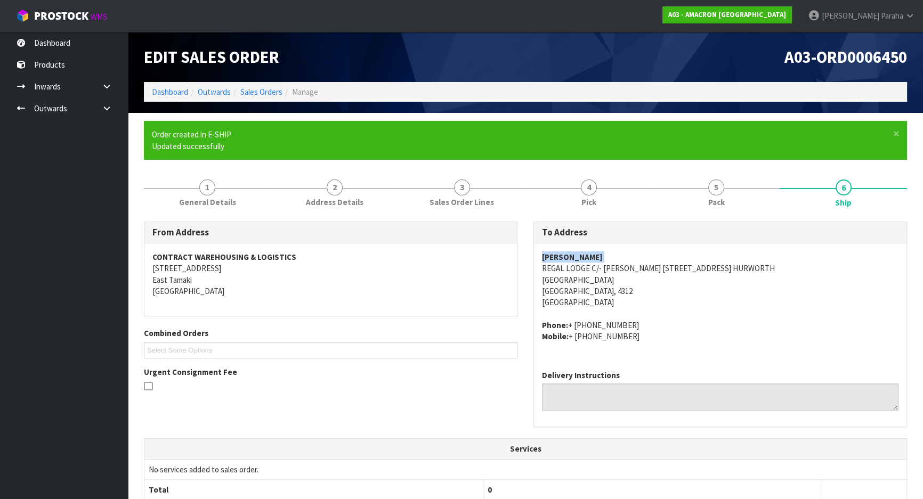
copy strong "[PERSON_NAME]"
drag, startPoint x: 617, startPoint y: 321, endPoint x: 569, endPoint y: 320, distance: 48.0
click at [569, 320] on address "Phone: + [PHONE_NUMBER] Mobile: + [PHONE_NUMBER]" at bounding box center [720, 331] width 356 height 23
drag, startPoint x: 653, startPoint y: 267, endPoint x: 540, endPoint y: 267, distance: 112.4
click at [540, 267] on div "[PERSON_NAME] REGAL LODGE C/- [PERSON_NAME] [STREET_ADDRESS] Phone: + [PHONE_NU…" at bounding box center [720, 302] width 372 height 118
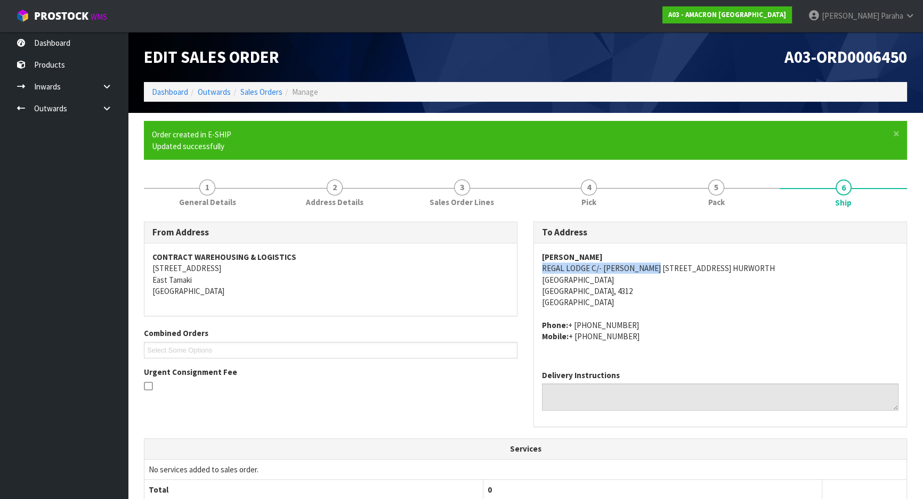
copy address "REGAL LODGE C/- [PERSON_NAME]"
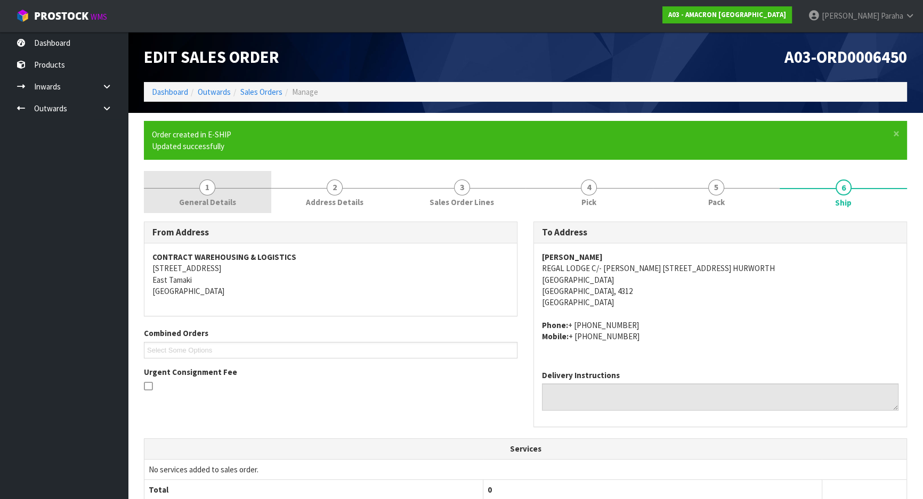
click at [180, 194] on link "1 General Details" at bounding box center [207, 192] width 127 height 42
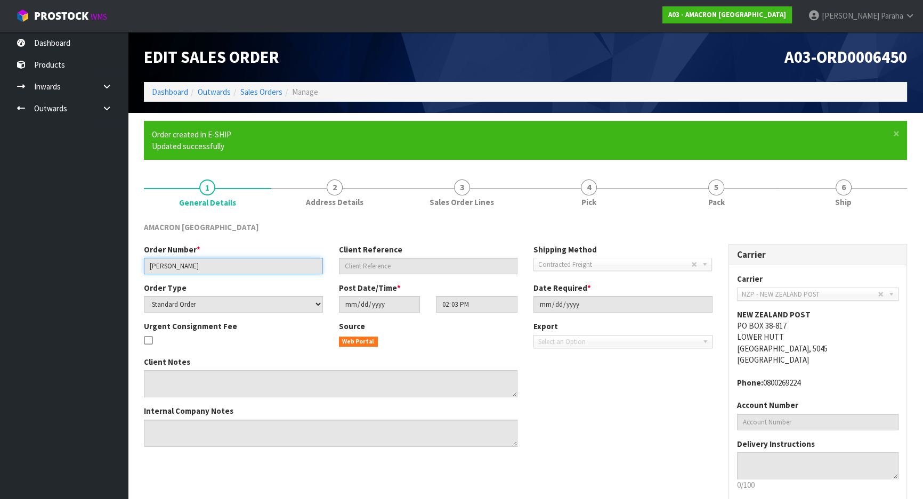
drag, startPoint x: 192, startPoint y: 268, endPoint x: 74, endPoint y: 267, distance: 117.8
click at [74, 267] on body "Toggle navigation ProStock WMS A03 - AMACRON [GEOGRAPHIC_DATA] [PERSON_NAME] Lo…" at bounding box center [461, 249] width 923 height 499
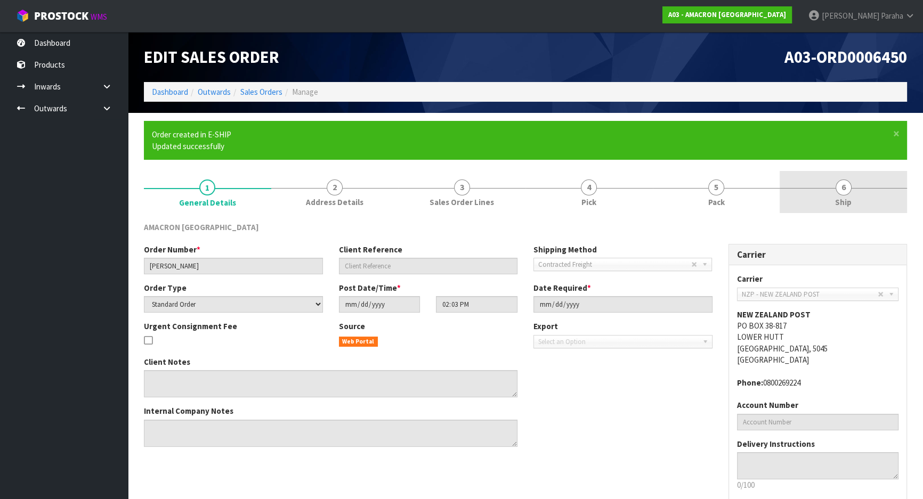
click at [848, 195] on link "6 Ship" at bounding box center [842, 192] width 127 height 42
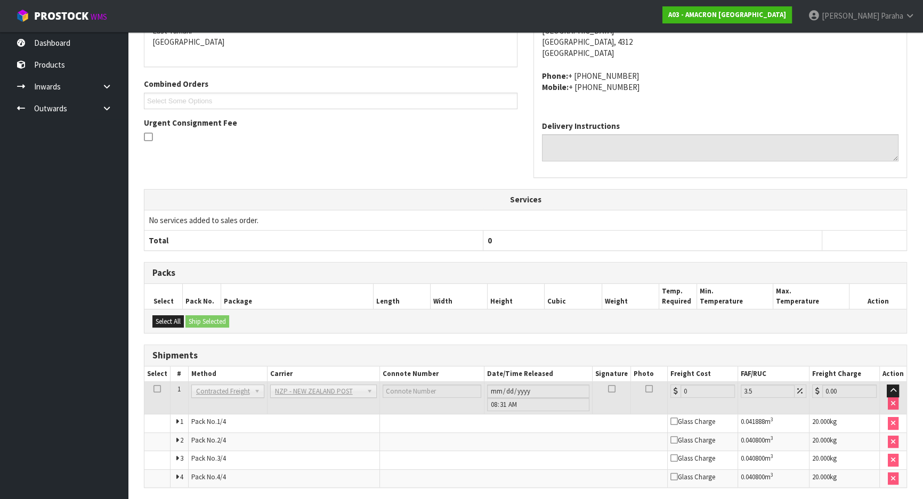
scroll to position [286, 0]
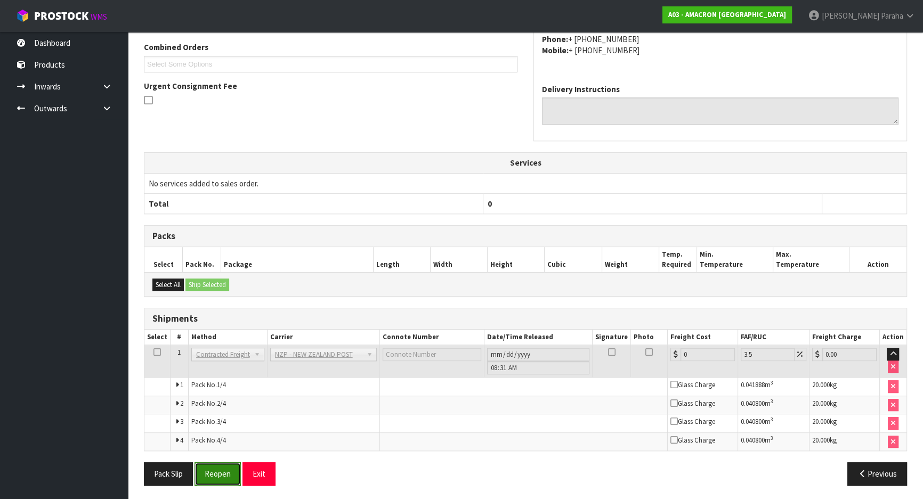
click at [219, 441] on button "Reopen" at bounding box center [217, 473] width 46 height 23
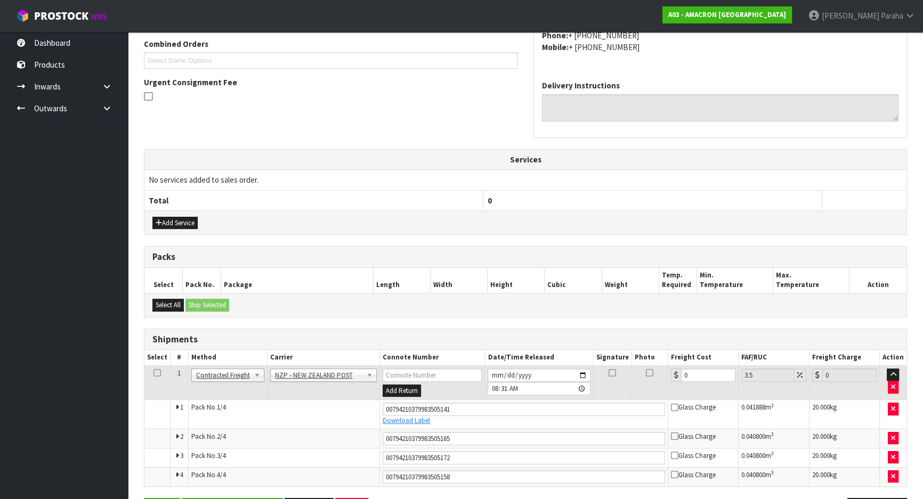
scroll to position [314, 0]
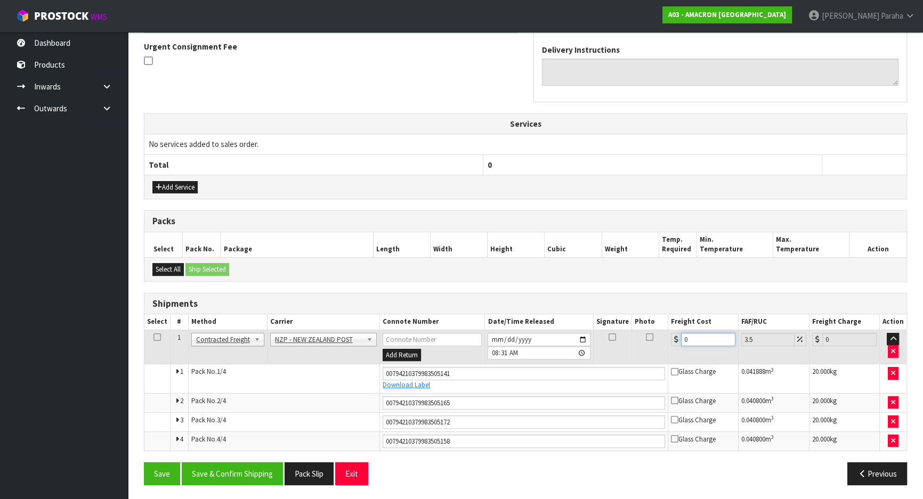
click at [695, 336] on input "0" at bounding box center [708, 339] width 54 height 13
type input "6"
type input "6.21"
type input "64"
type input "66.24"
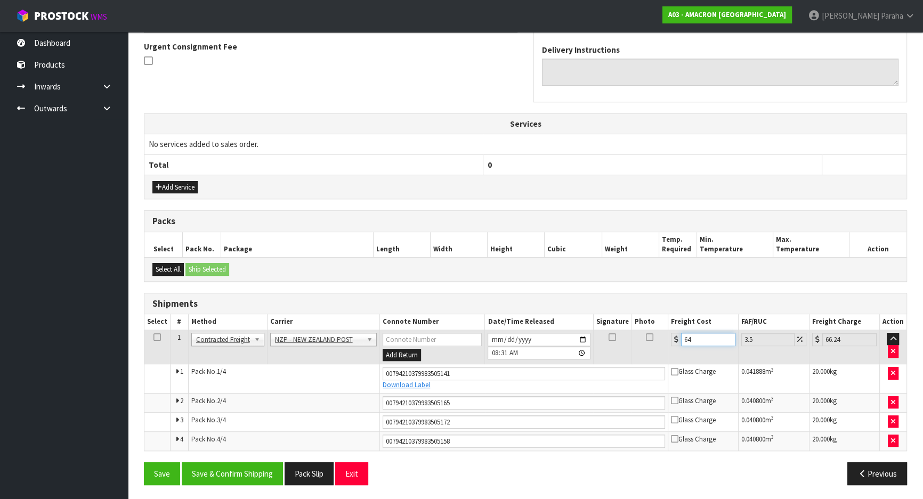
type input "64.5"
type input "66.76"
type input "64.52"
type input "66.78"
type input "64.52"
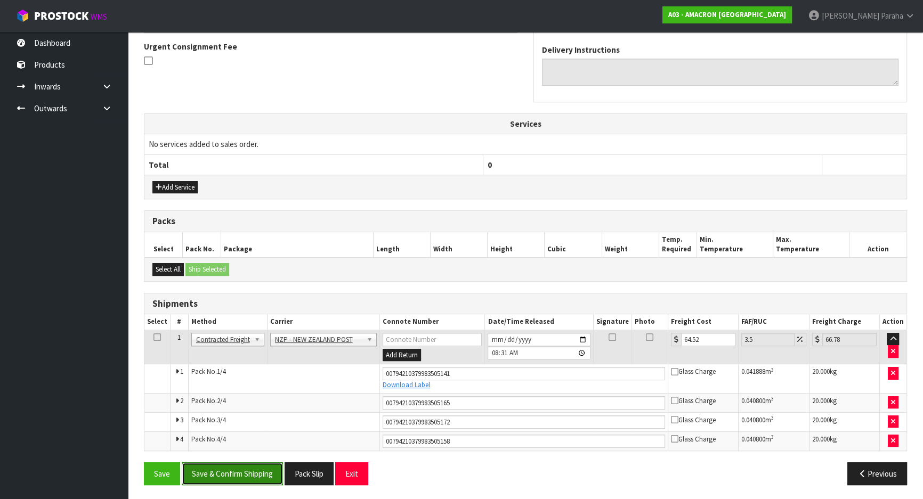
click at [240, 441] on button "Save & Confirm Shipping" at bounding box center [232, 473] width 101 height 23
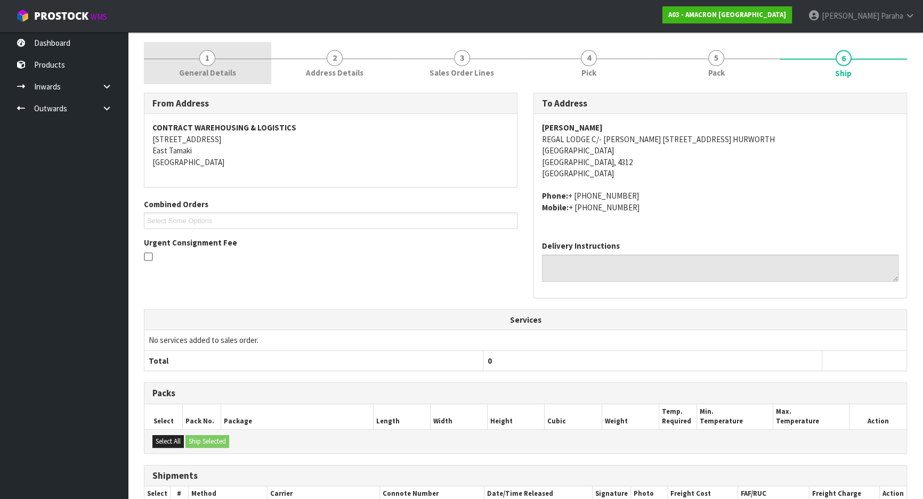
scroll to position [0, 0]
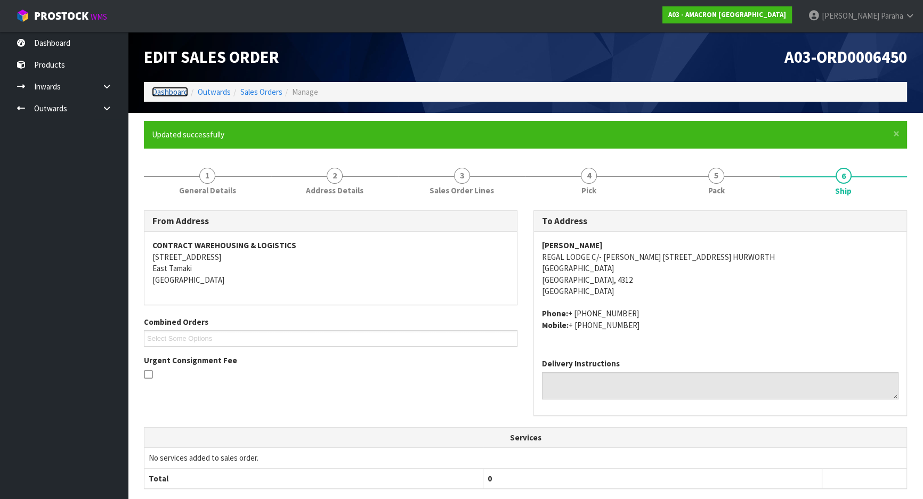
click at [173, 95] on link "Dashboard" at bounding box center [170, 92] width 36 height 10
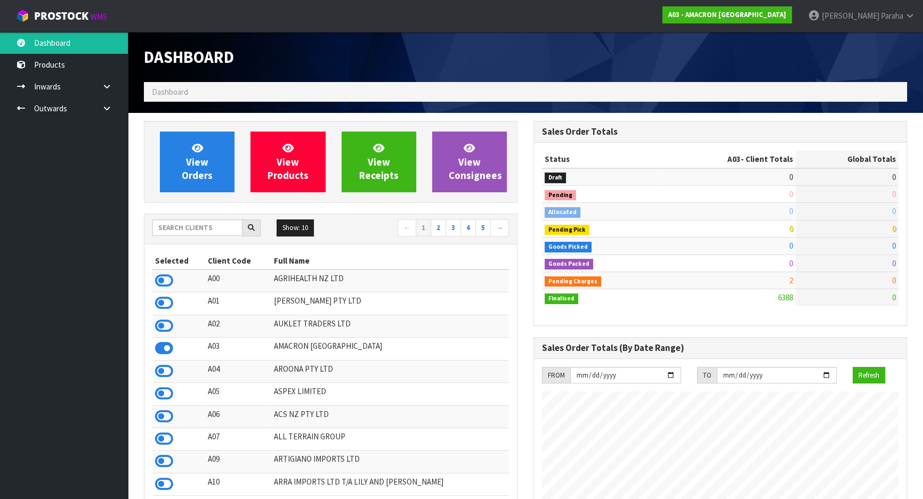
scroll to position [48, 0]
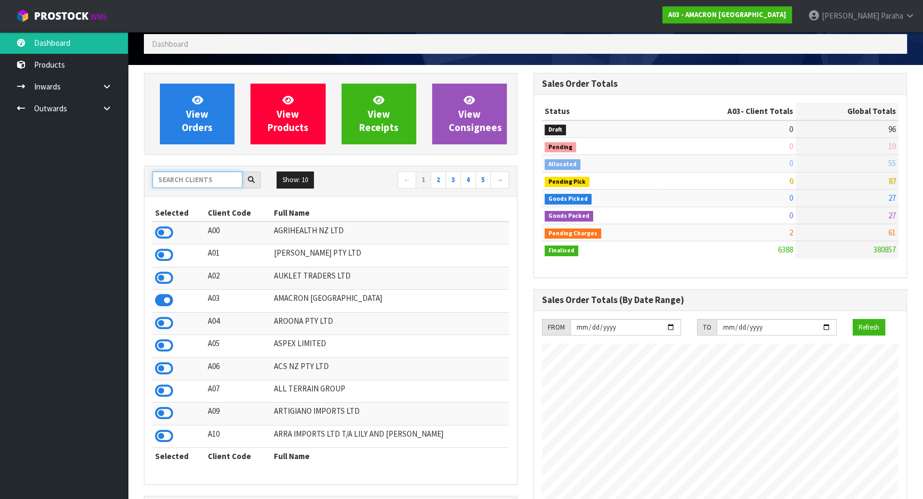
click at [212, 181] on input "text" at bounding box center [197, 180] width 90 height 17
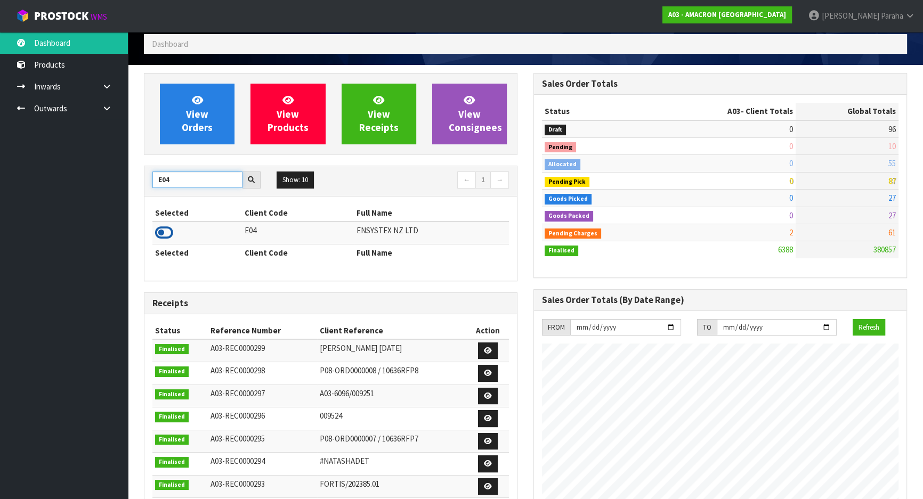
type input "E04"
click at [170, 234] on icon at bounding box center [164, 233] width 18 height 16
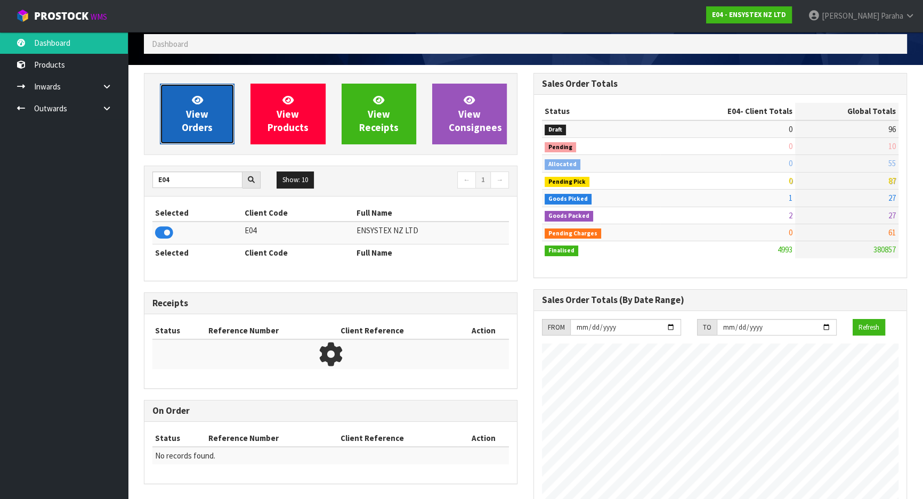
scroll to position [840, 389]
click at [191, 114] on span "View Orders" at bounding box center [197, 114] width 31 height 40
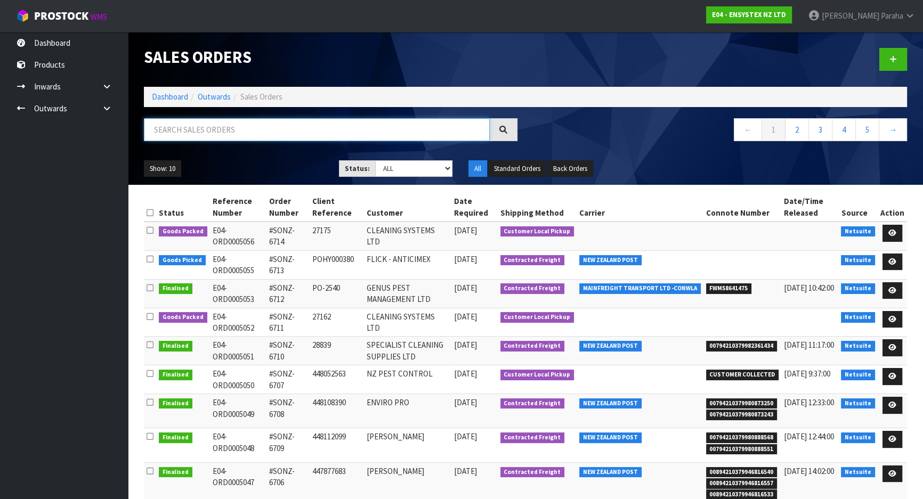
click at [181, 129] on input "text" at bounding box center [317, 129] width 346 height 23
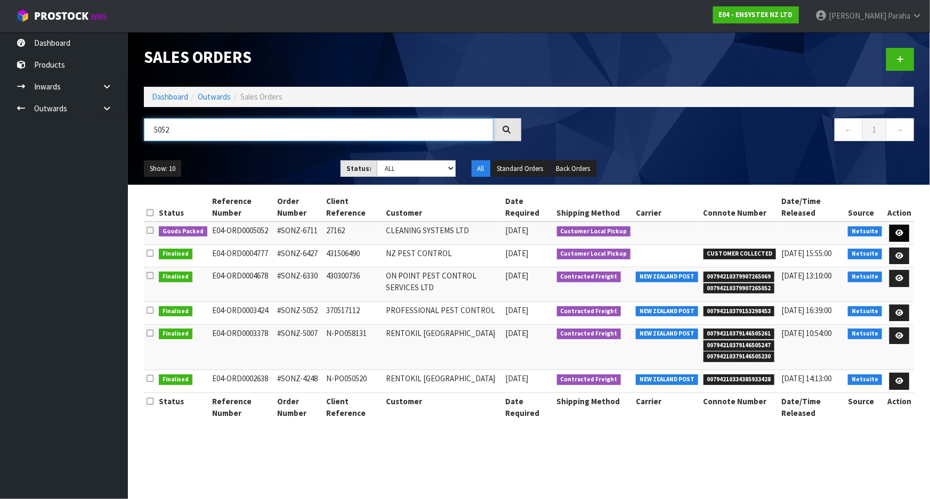
type input "5052"
click at [897, 232] on icon at bounding box center [899, 233] width 8 height 7
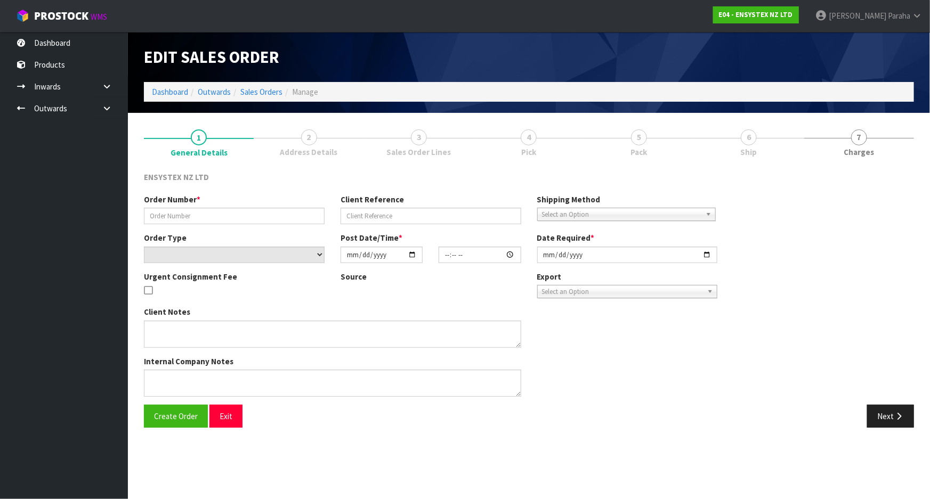
type input "#SONZ-6711"
type input "27162"
select select "number:0"
type input "[DATE]"
type input "18:15:09.000"
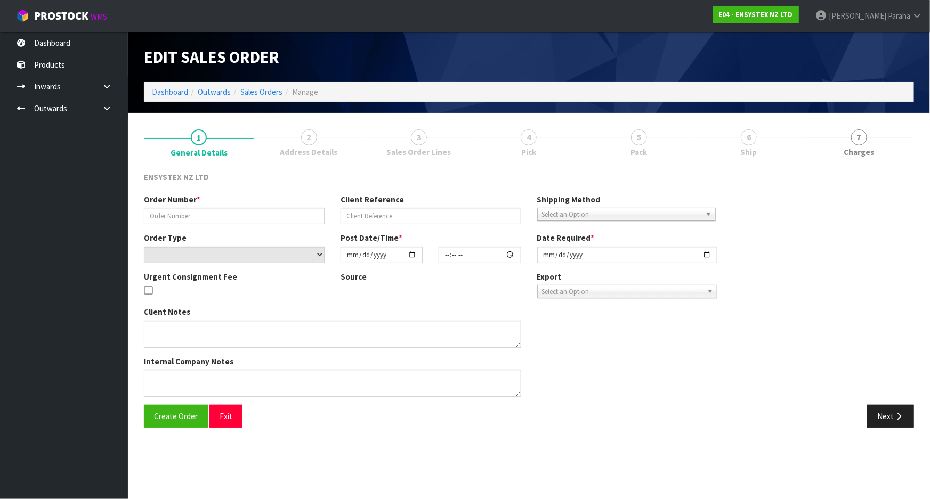
type input "[DATE]"
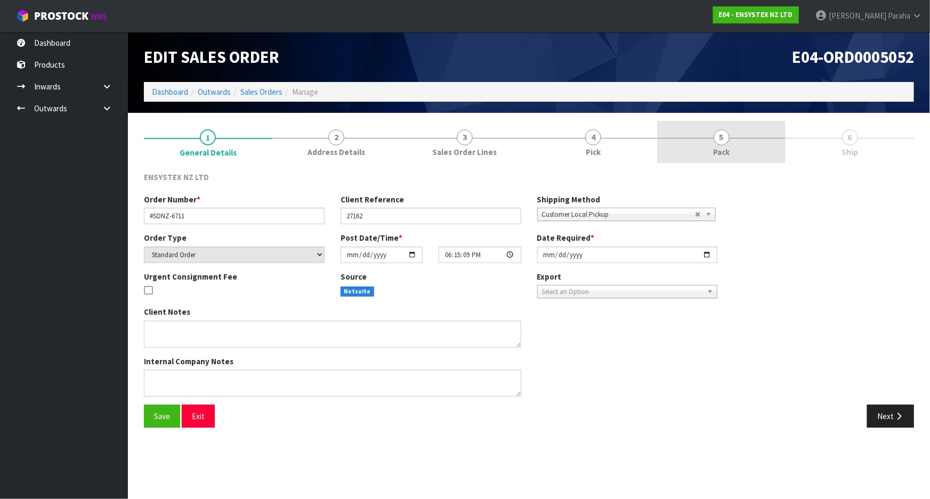
click at [720, 135] on span "5" at bounding box center [721, 137] width 16 height 16
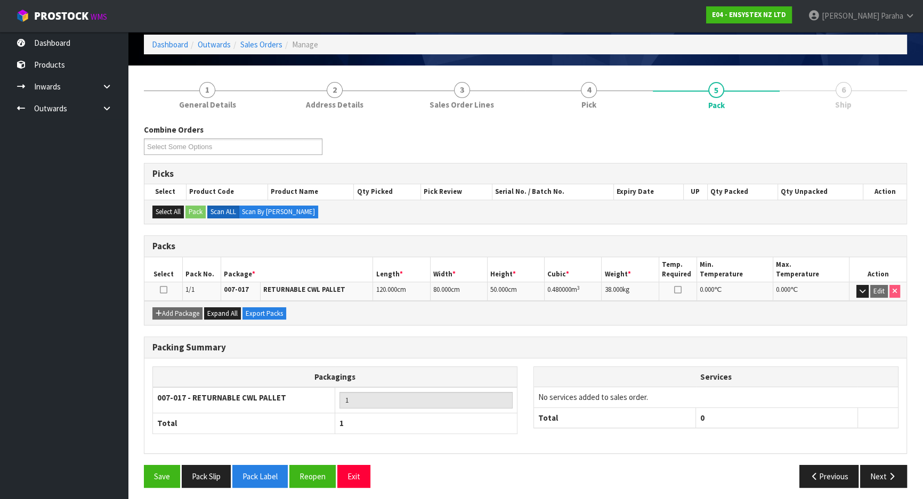
scroll to position [50, 0]
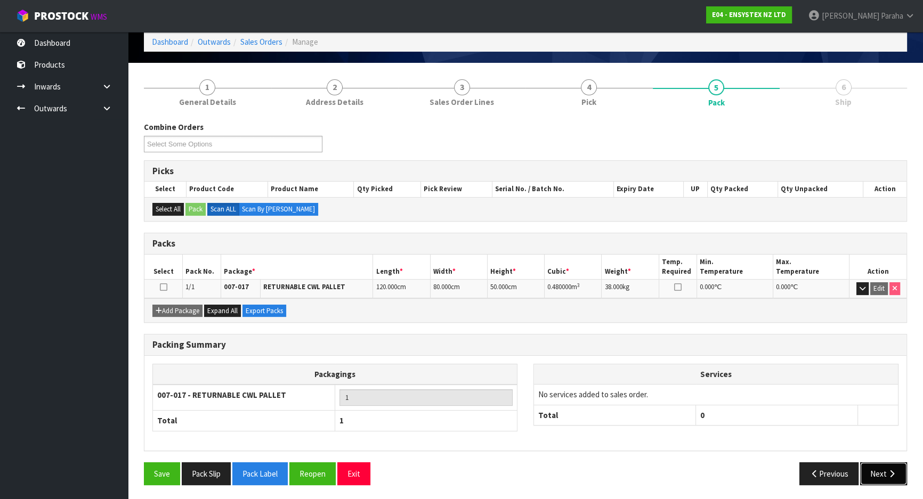
click at [900, 441] on button "Next" at bounding box center [883, 473] width 47 height 23
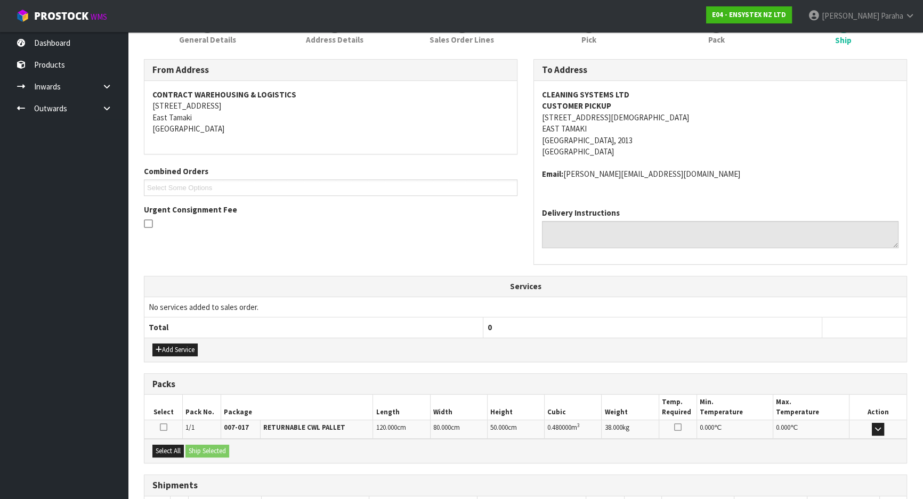
scroll to position [189, 0]
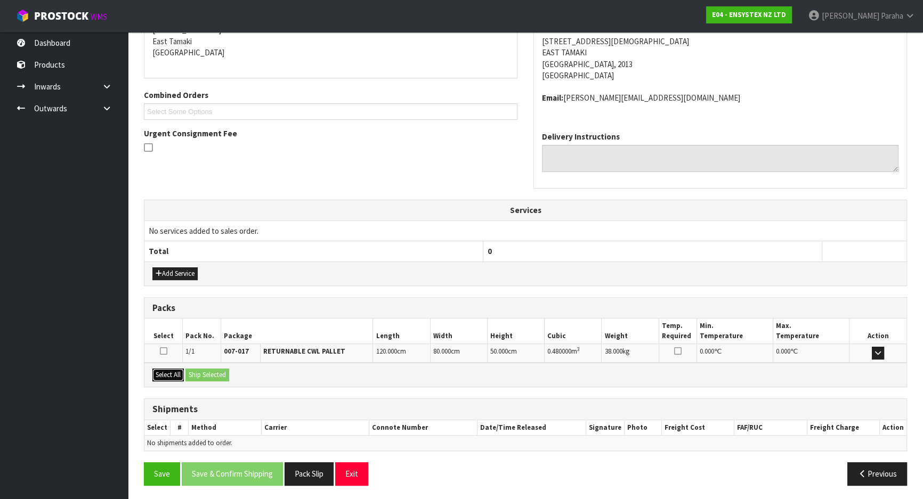
click at [167, 373] on button "Select All" at bounding box center [167, 375] width 31 height 13
click at [208, 375] on button "Ship Selected" at bounding box center [207, 375] width 44 height 13
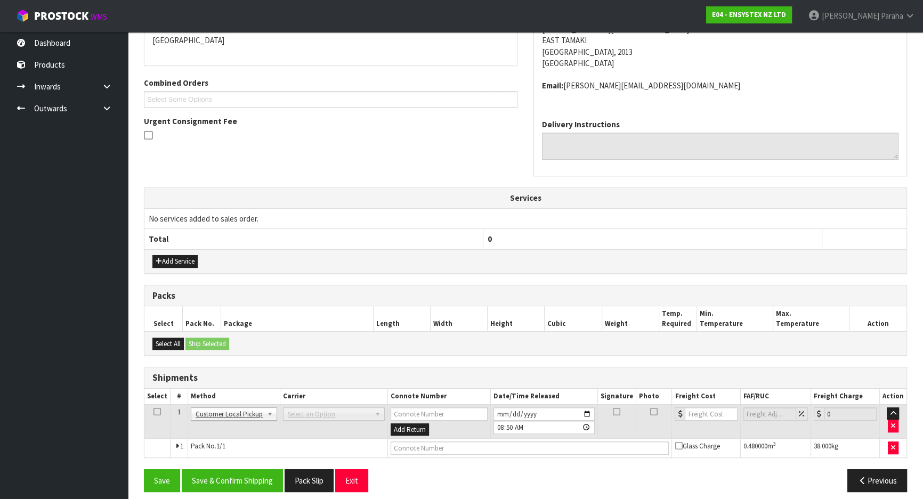
scroll to position [208, 0]
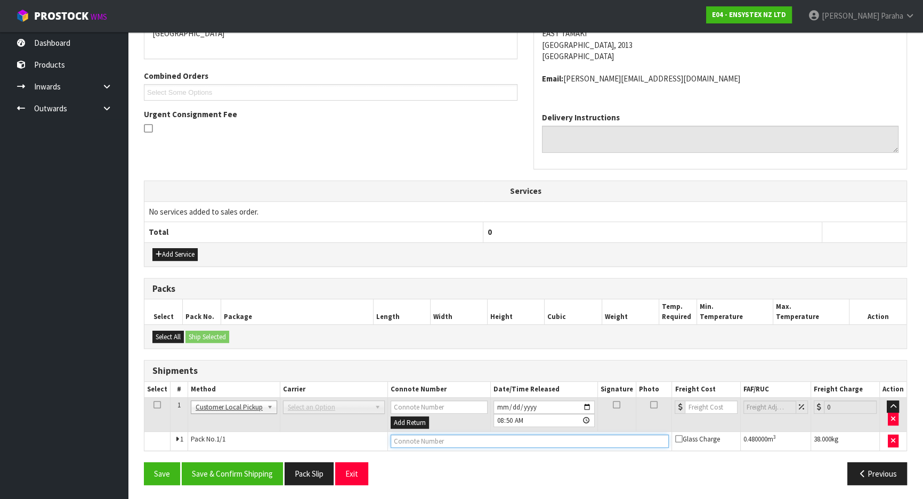
click at [492, 440] on input "text" at bounding box center [530, 441] width 279 height 13
type input "CUSTOMER PICKED UP"
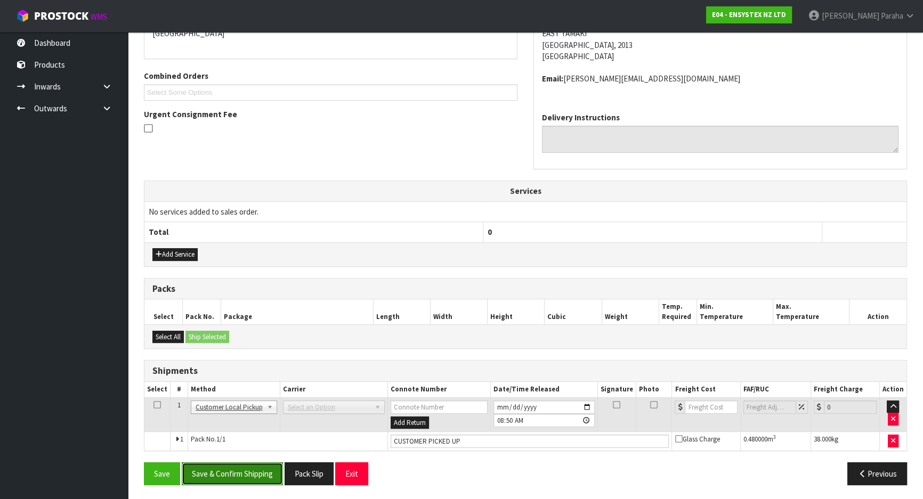
click at [257, 441] on button "Save & Confirm Shipping" at bounding box center [232, 473] width 101 height 23
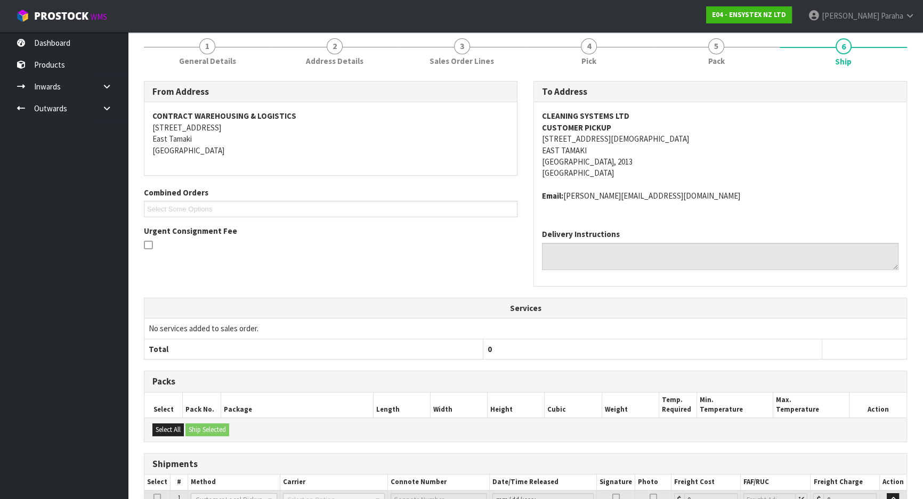
scroll to position [0, 0]
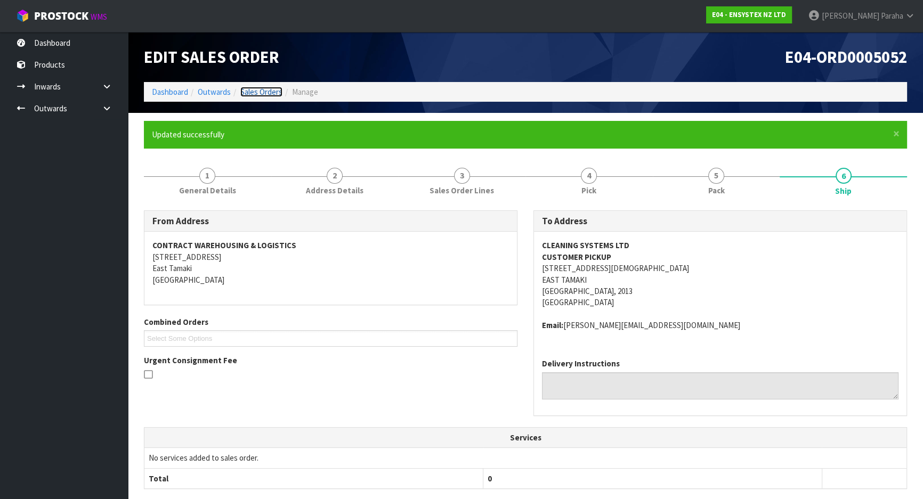
click at [273, 91] on link "Sales Orders" at bounding box center [261, 92] width 42 height 10
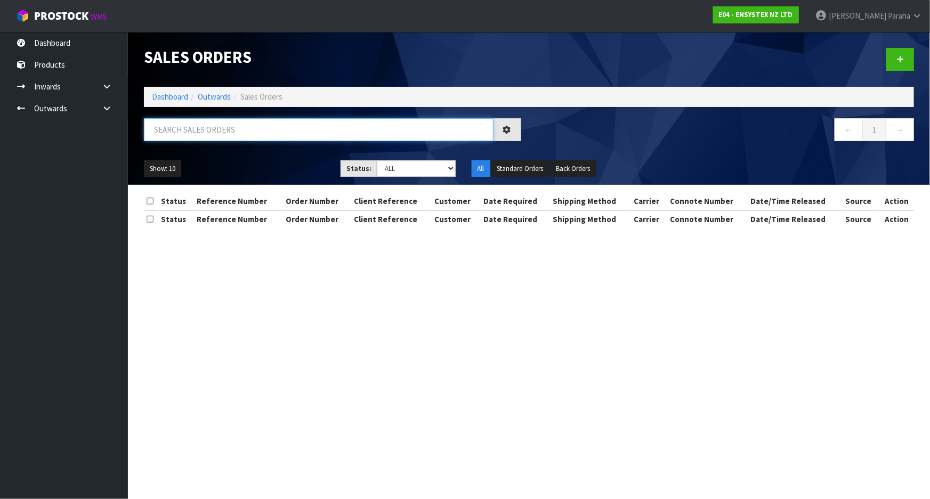
click at [255, 128] on input "text" at bounding box center [319, 129] width 350 height 23
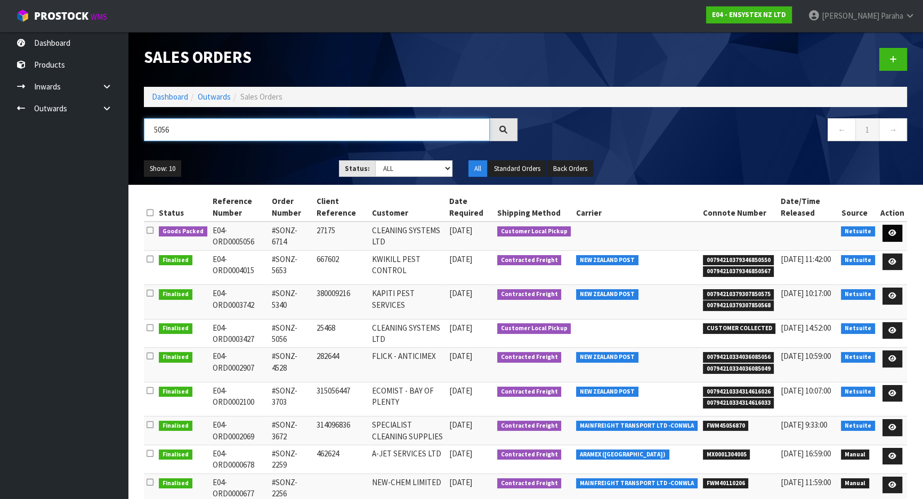
type input "5056"
click at [890, 229] on link at bounding box center [892, 233] width 20 height 17
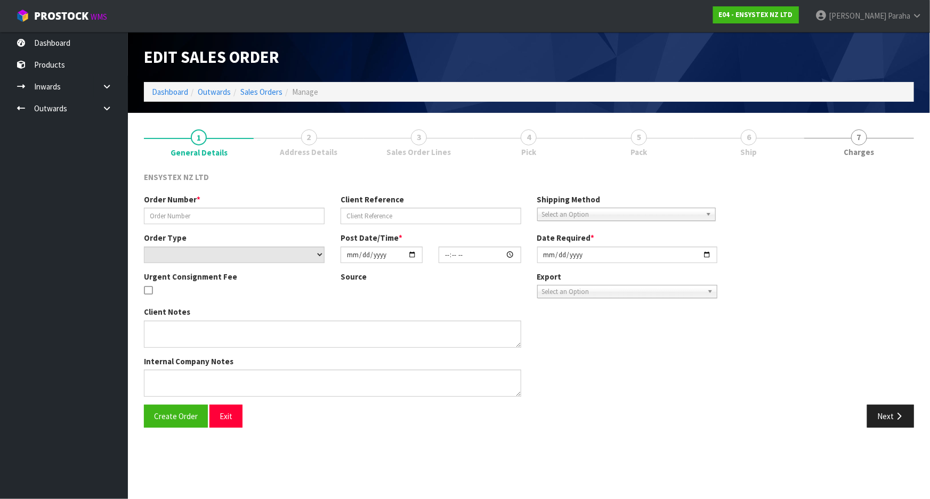
type input "#SONZ-6714"
type input "27175"
select select "number:0"
type input "[DATE]"
type input "14:15:11.000"
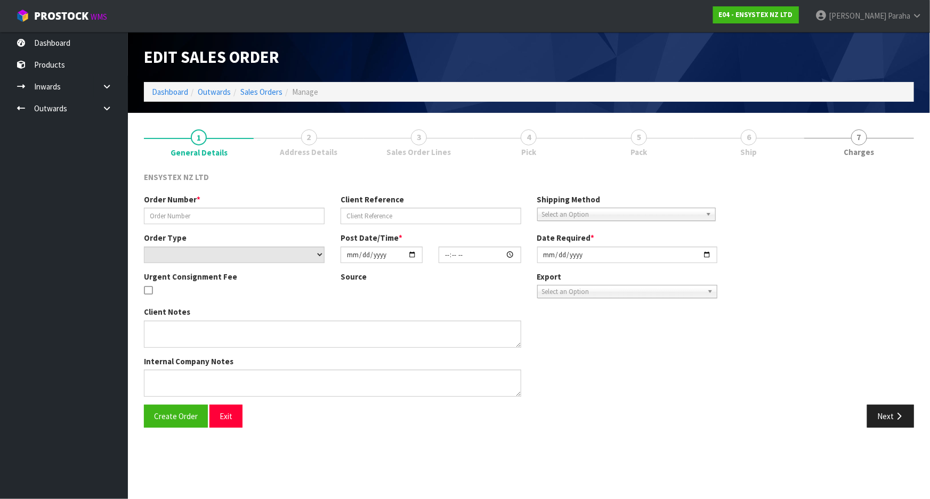
type input "[DATE]"
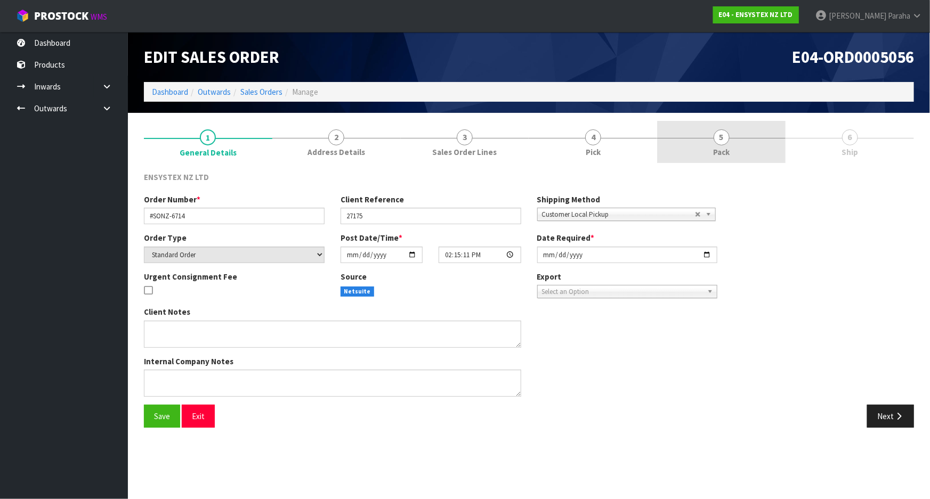
click at [725, 137] on span "5" at bounding box center [721, 137] width 16 height 16
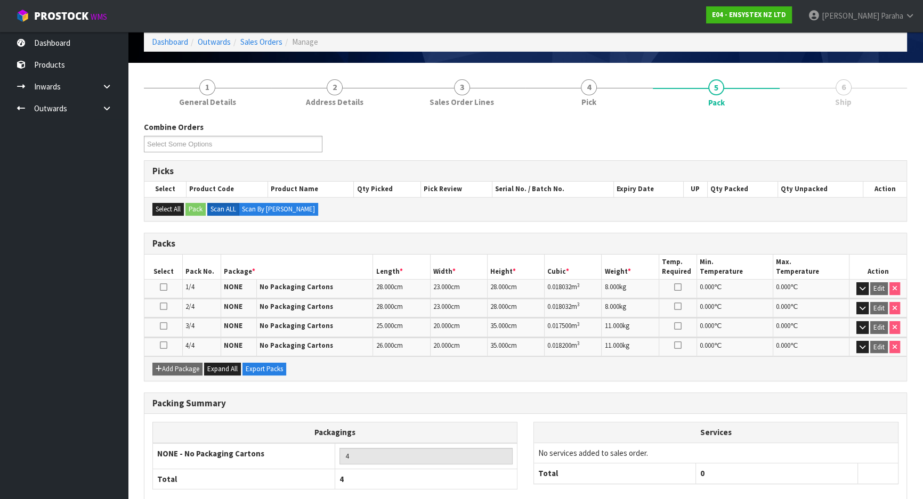
scroll to position [108, 0]
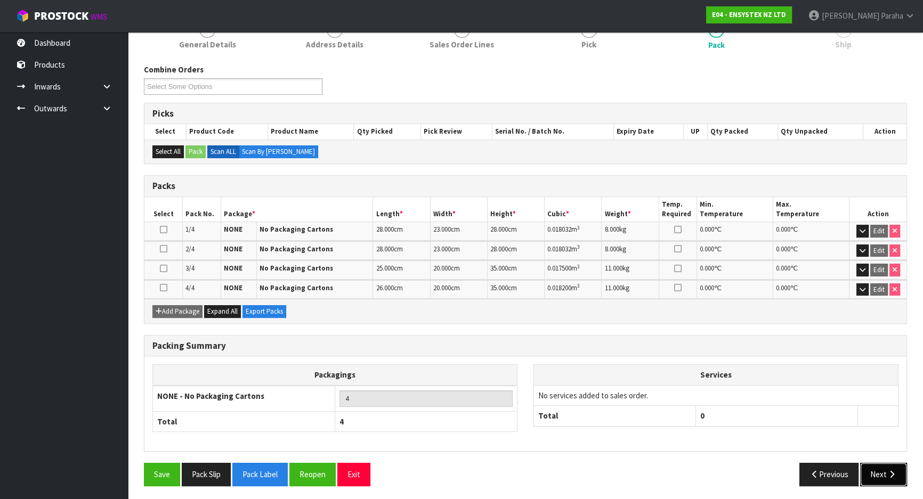
click at [892, 441] on icon "button" at bounding box center [892, 474] width 10 height 8
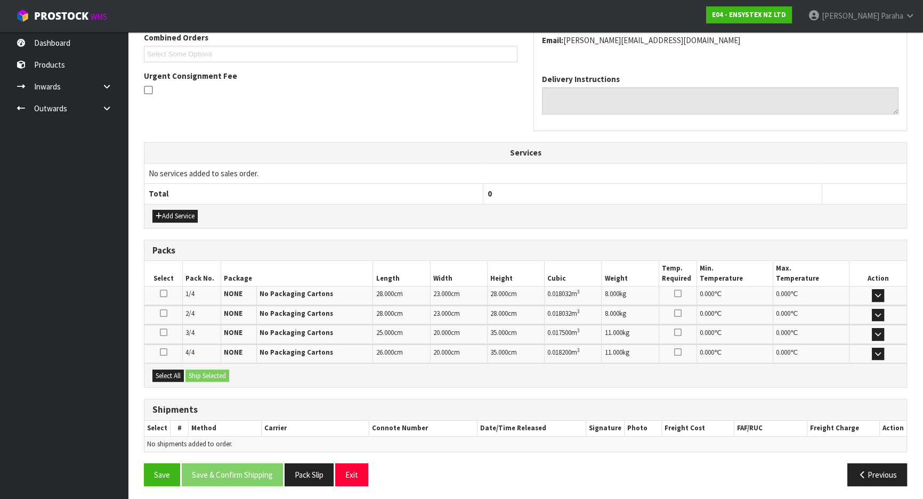
scroll to position [247, 0]
click at [166, 371] on button "Select All" at bounding box center [167, 375] width 31 height 13
click at [209, 370] on button "Ship Selected" at bounding box center [207, 375] width 44 height 13
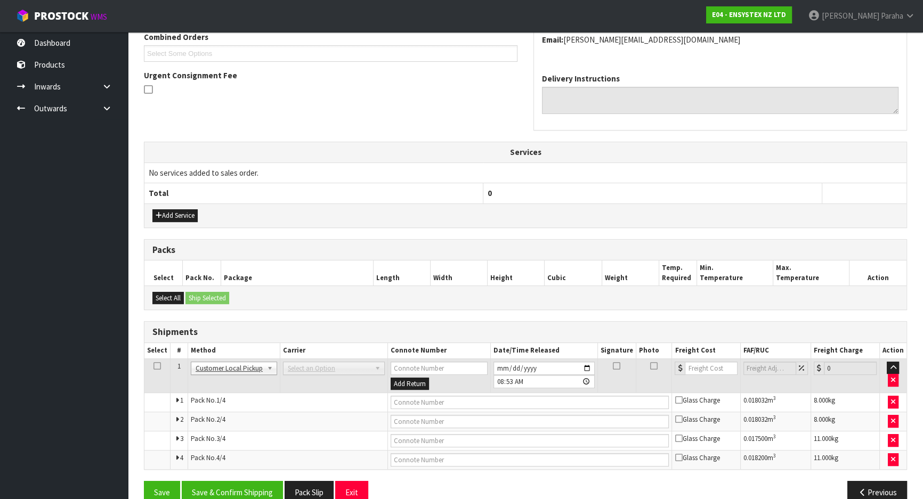
scroll to position [265, 0]
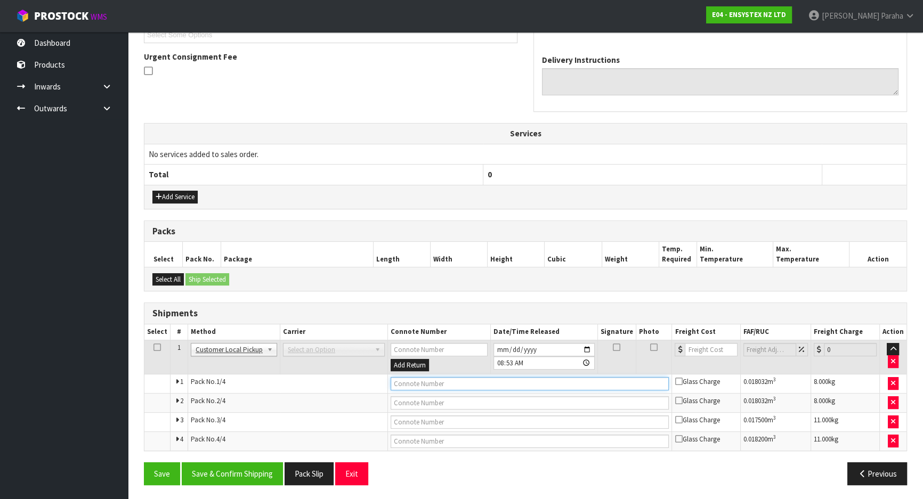
click at [542, 380] on input "text" at bounding box center [530, 383] width 279 height 13
type input "CUSTOMER PICKED UP"
click at [265, 441] on button "Save & Confirm Shipping" at bounding box center [232, 473] width 101 height 23
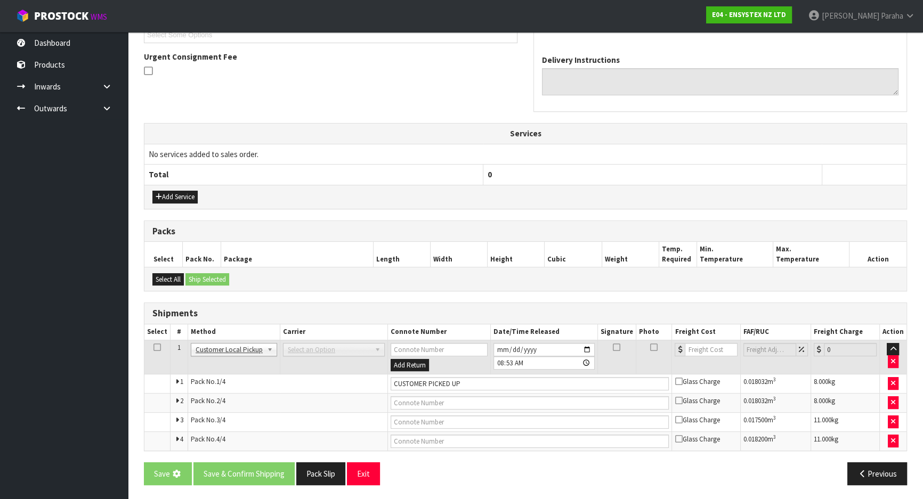
scroll to position [0, 0]
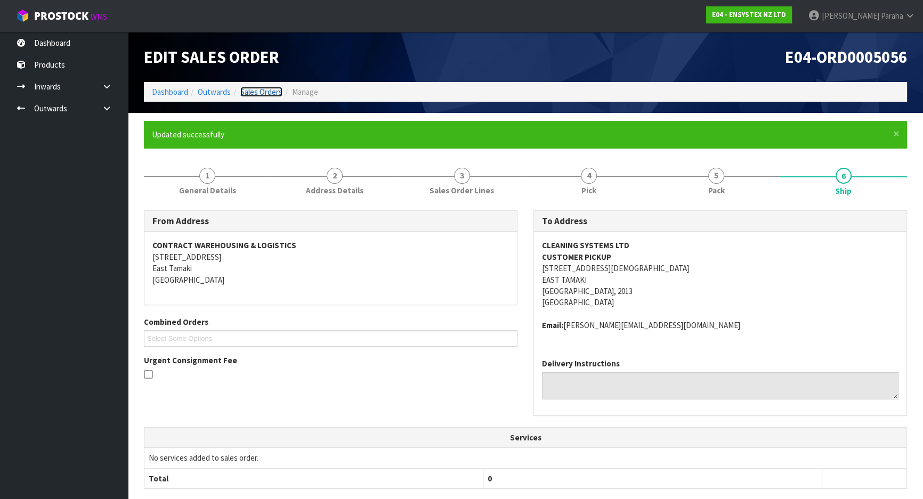
click at [266, 93] on link "Sales Orders" at bounding box center [261, 92] width 42 height 10
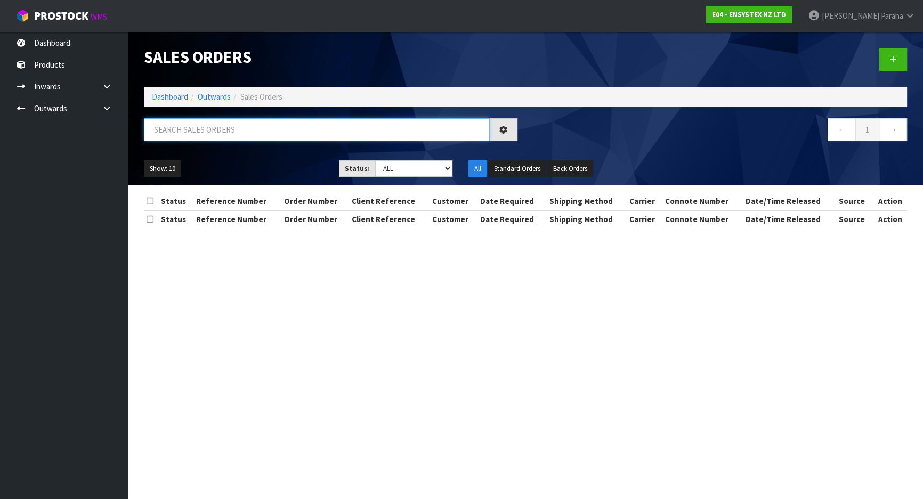
click at [269, 126] on input "text" at bounding box center [317, 129] width 346 height 23
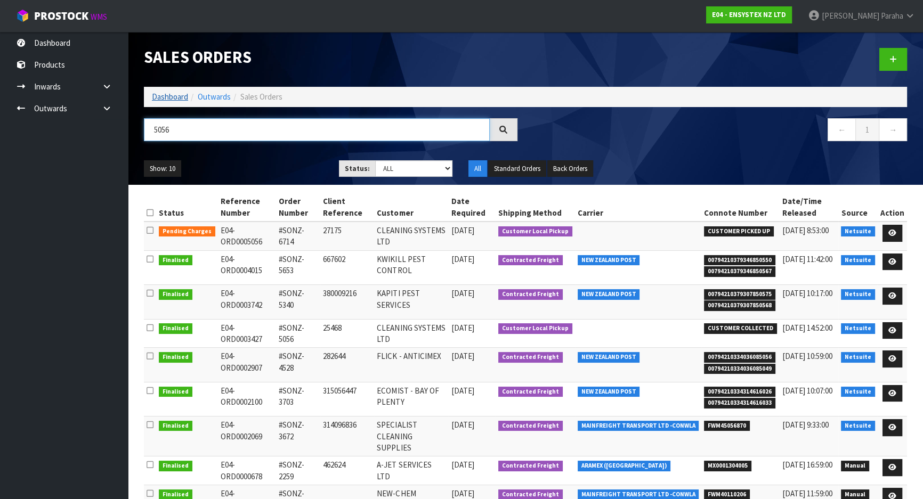
type input "5056"
click at [161, 93] on link "Dashboard" at bounding box center [170, 97] width 36 height 10
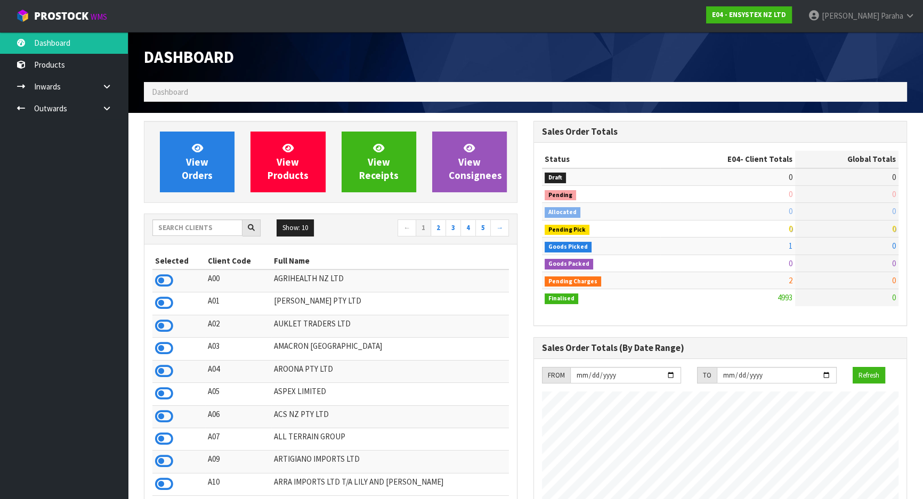
scroll to position [840, 389]
click at [207, 227] on input "text" at bounding box center [197, 228] width 90 height 17
